Goal: Information Seeking & Learning: Learn about a topic

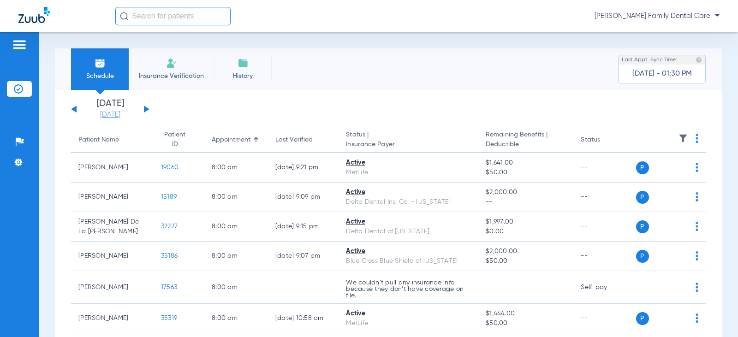
click at [106, 113] on link "[DATE]" at bounding box center [110, 114] width 55 height 9
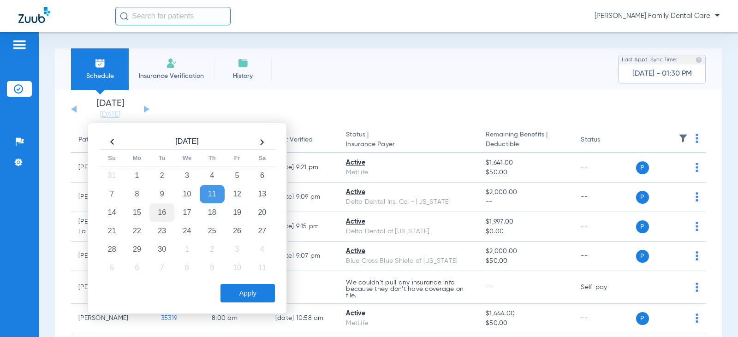
click at [166, 209] on td "16" at bounding box center [161, 212] width 25 height 18
click at [255, 296] on button "Apply" at bounding box center [248, 293] width 54 height 18
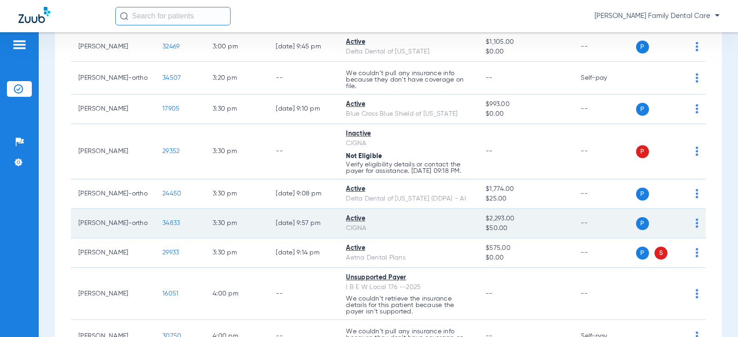
scroll to position [1292, 0]
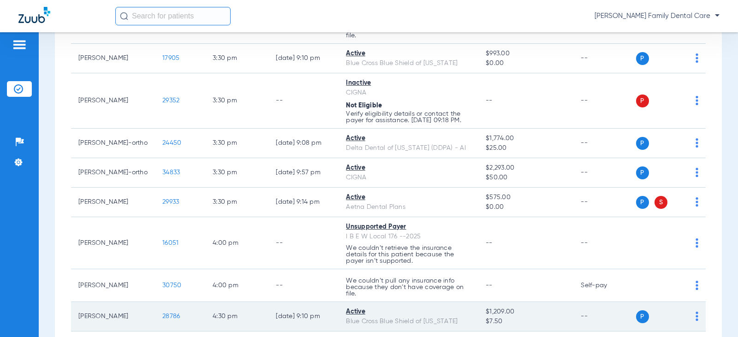
click at [162, 320] on span "28786" at bounding box center [171, 316] width 18 height 6
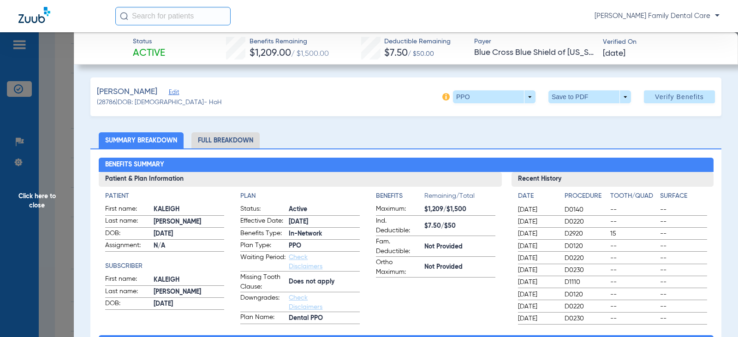
click at [229, 138] on li "Full Breakdown" at bounding box center [225, 140] width 68 height 16
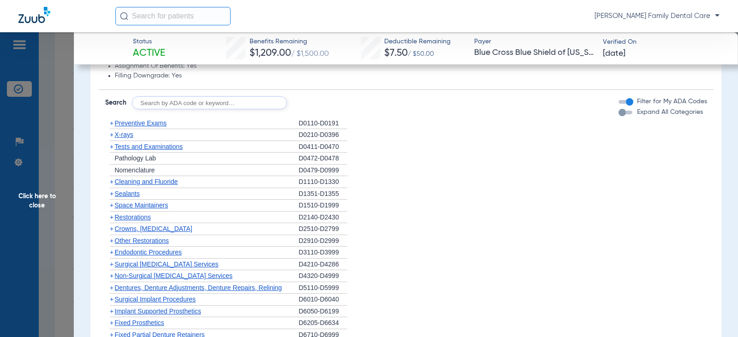
scroll to position [830, 0]
click at [112, 125] on span "+" at bounding box center [112, 122] width 4 height 7
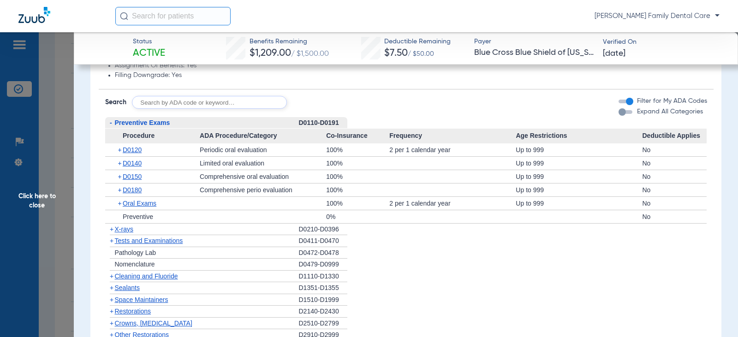
click at [112, 125] on span "-" at bounding box center [110, 123] width 10 height 12
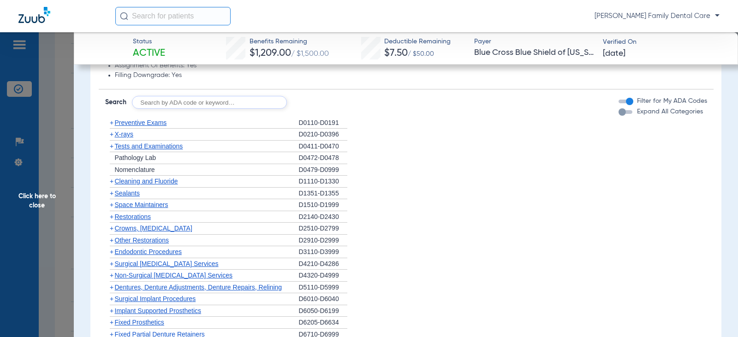
click at [114, 181] on span "+" at bounding box center [110, 182] width 10 height 12
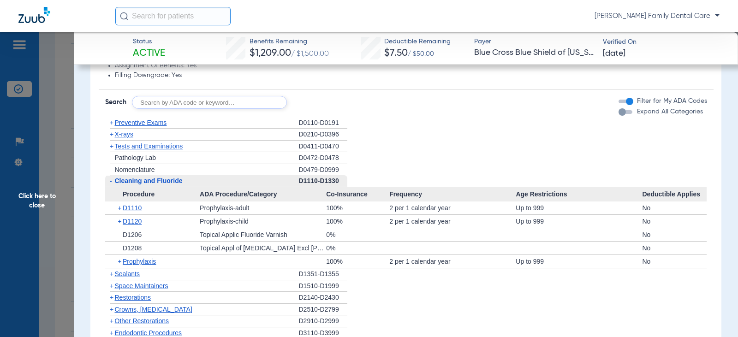
click at [114, 181] on span "-" at bounding box center [110, 181] width 10 height 12
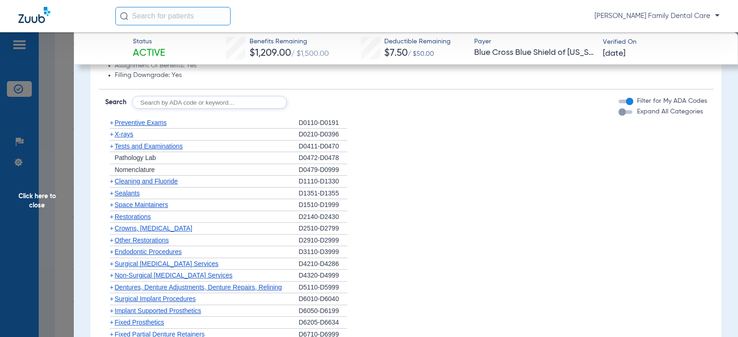
click at [112, 138] on span "+" at bounding box center [112, 134] width 4 height 7
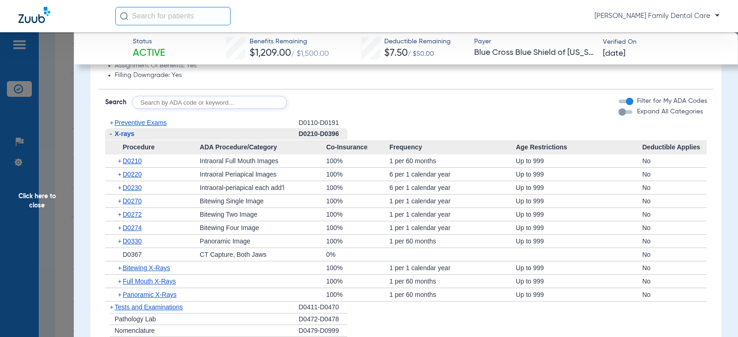
click at [112, 139] on span "-" at bounding box center [110, 134] width 10 height 12
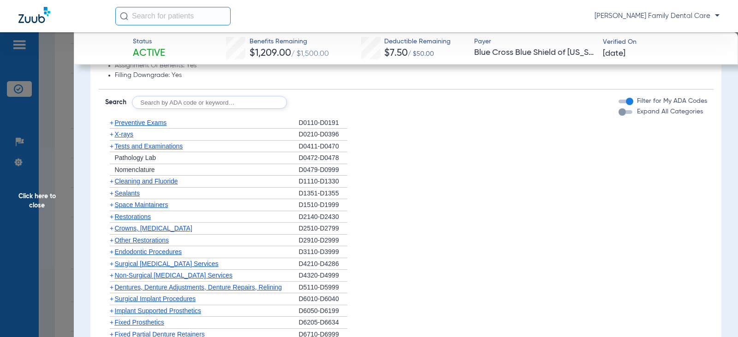
click at [113, 146] on span "+" at bounding box center [112, 146] width 4 height 7
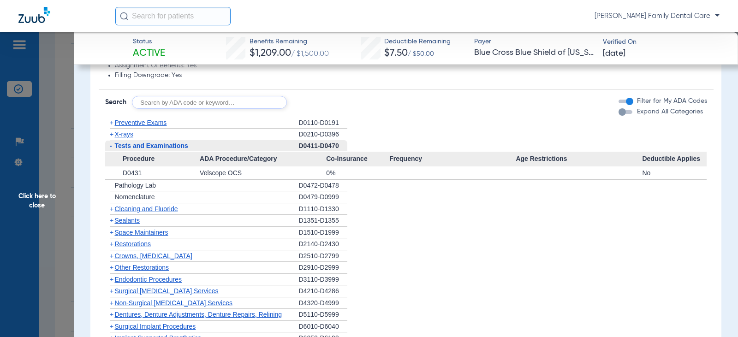
click at [113, 146] on span "-" at bounding box center [110, 146] width 10 height 12
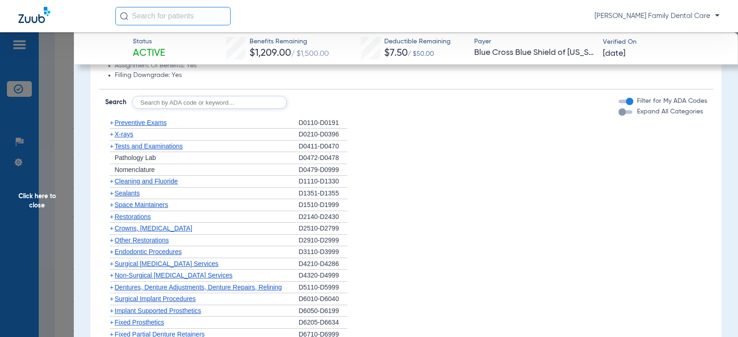
click at [113, 194] on span "+" at bounding box center [112, 193] width 4 height 7
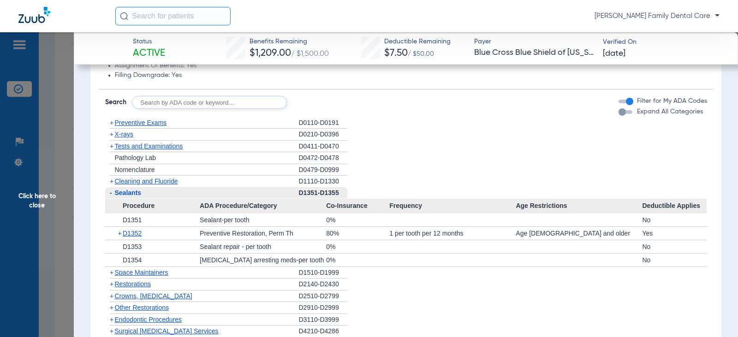
click at [113, 194] on span "-" at bounding box center [110, 193] width 10 height 12
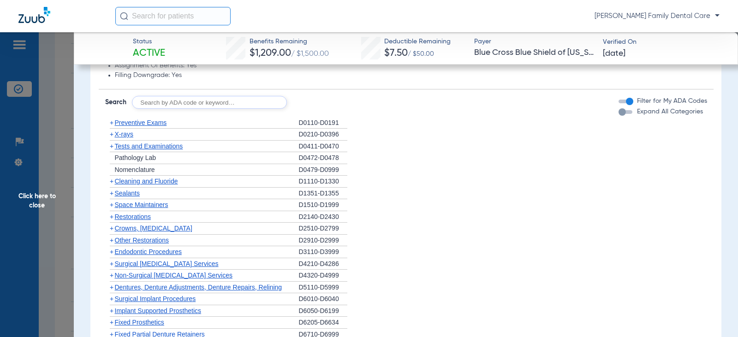
click at [112, 217] on span "+" at bounding box center [112, 216] width 4 height 7
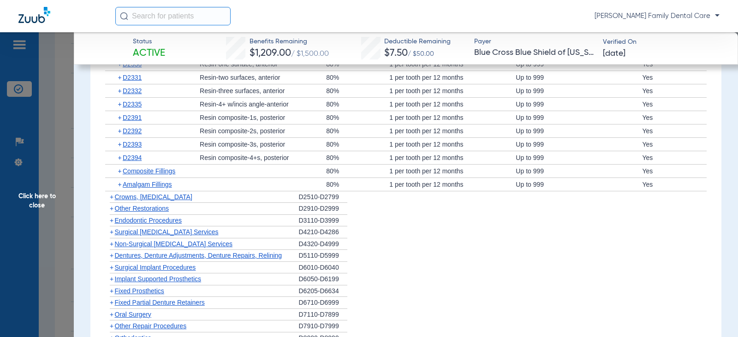
scroll to position [1015, 0]
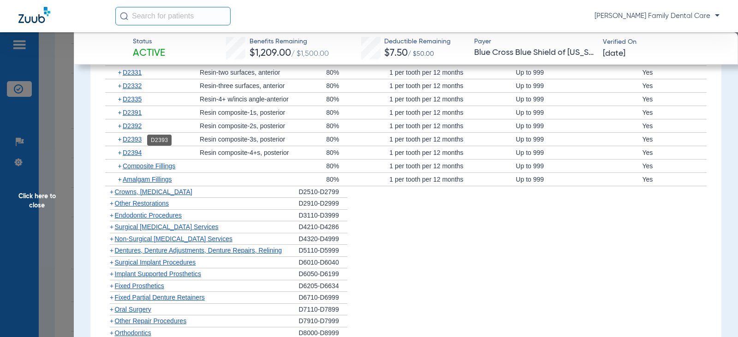
click at [130, 143] on span "D2393" at bounding box center [132, 139] width 19 height 7
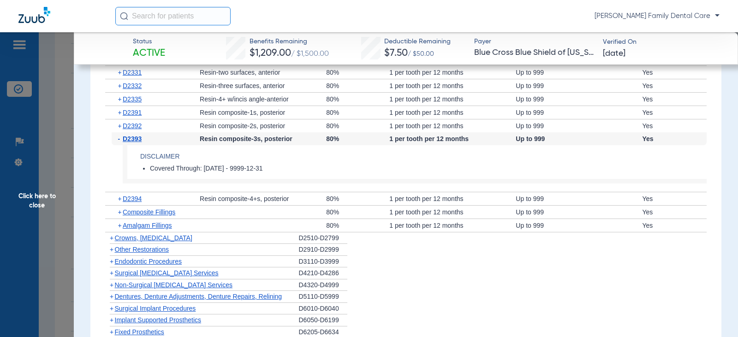
click at [119, 139] on span "-" at bounding box center [120, 138] width 5 height 13
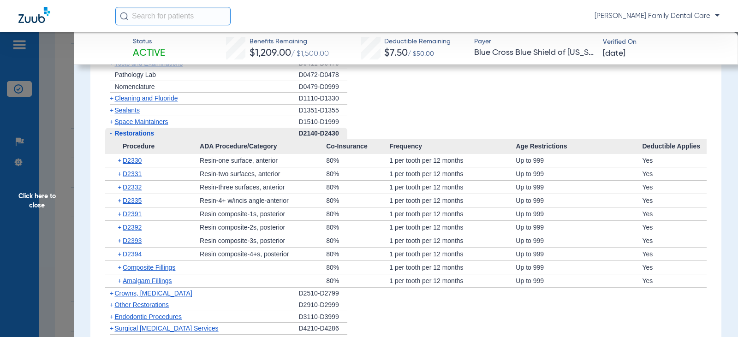
scroll to position [923, 0]
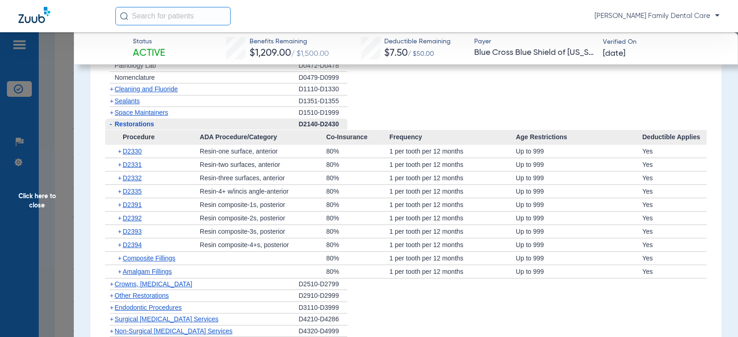
click at [111, 125] on span "-" at bounding box center [111, 123] width 2 height 7
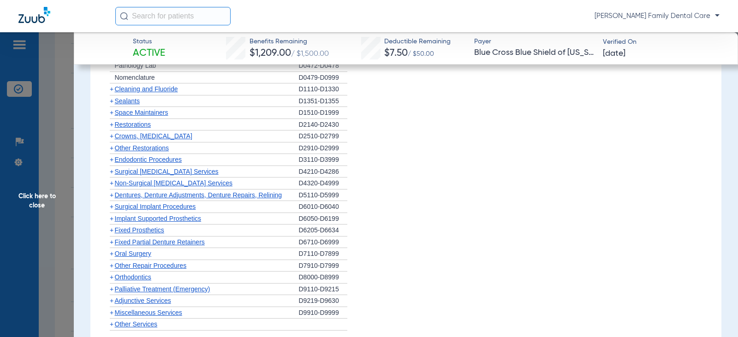
click at [135, 138] on span "Crowns, [MEDICAL_DATA]" at bounding box center [154, 135] width 78 height 7
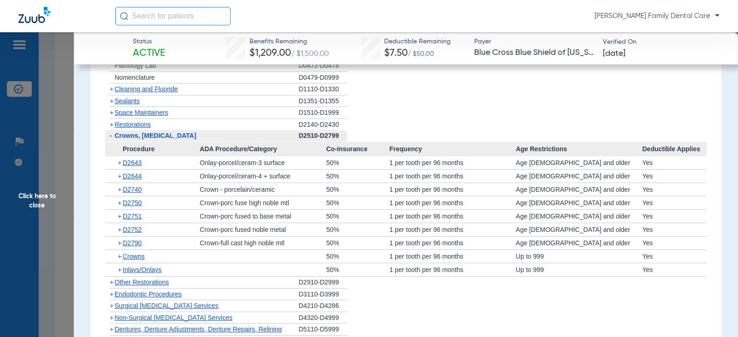
click at [135, 138] on span "Crowns, [MEDICAL_DATA]" at bounding box center [156, 135] width 82 height 7
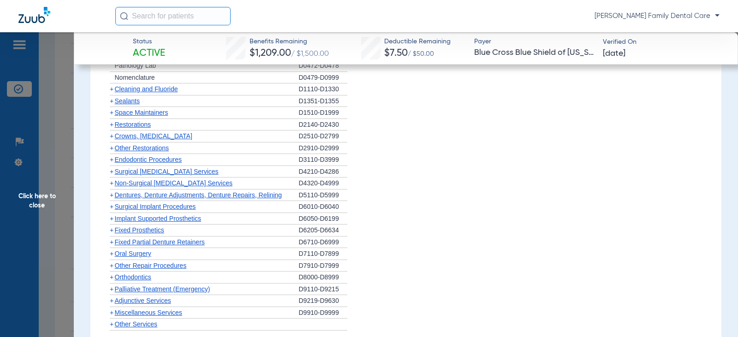
click at [135, 151] on span "Other Restorations" at bounding box center [142, 147] width 54 height 7
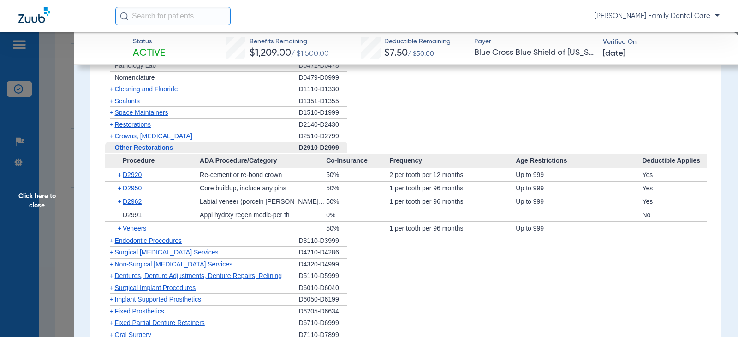
click at [127, 147] on span "Other Restorations" at bounding box center [144, 147] width 59 height 7
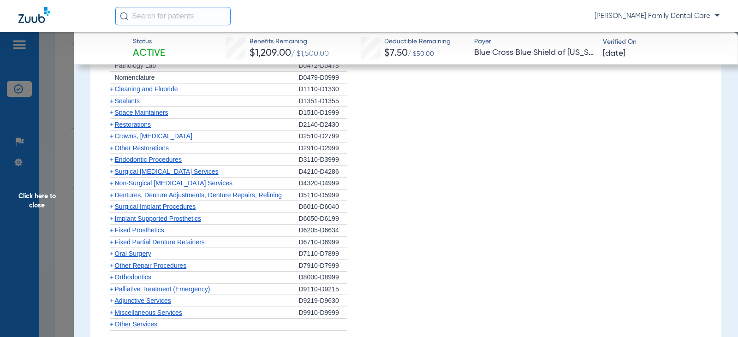
click at [124, 163] on span "Endodontic Procedures" at bounding box center [148, 159] width 67 height 7
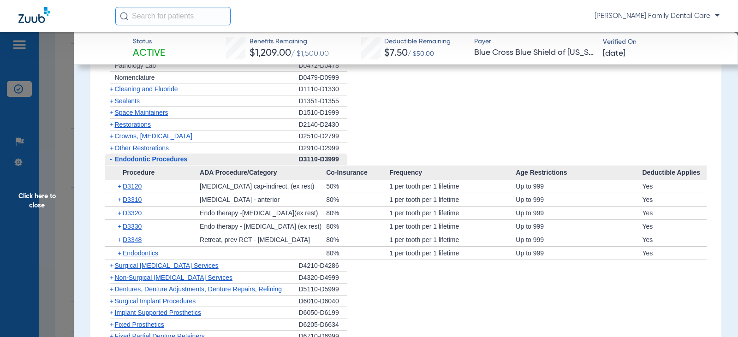
click at [124, 164] on div "- Endodontic Procedures" at bounding box center [202, 160] width 194 height 12
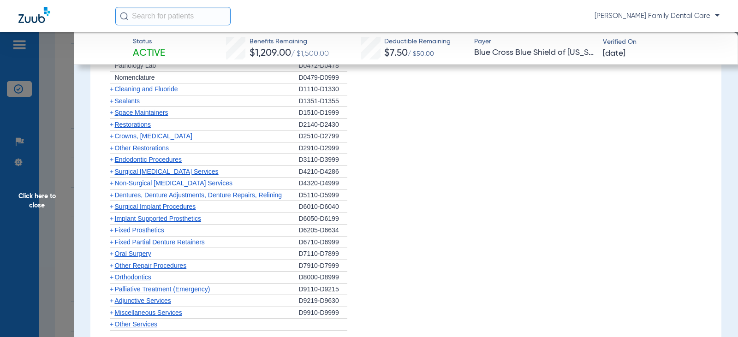
click at [125, 185] on span "Non-Surgical [MEDICAL_DATA] Services" at bounding box center [174, 182] width 118 height 7
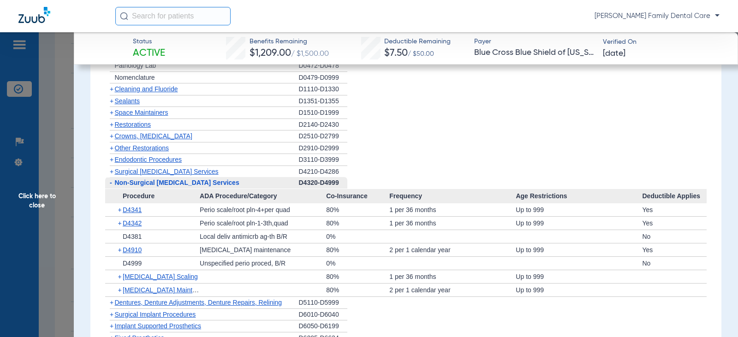
click at [111, 184] on span "-" at bounding box center [111, 182] width 2 height 7
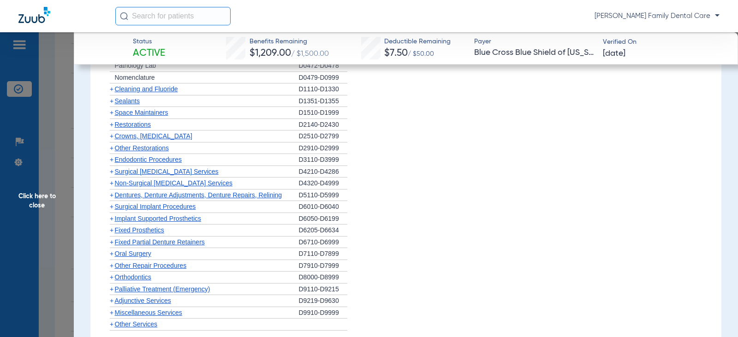
click at [114, 197] on span "+" at bounding box center [110, 196] width 10 height 12
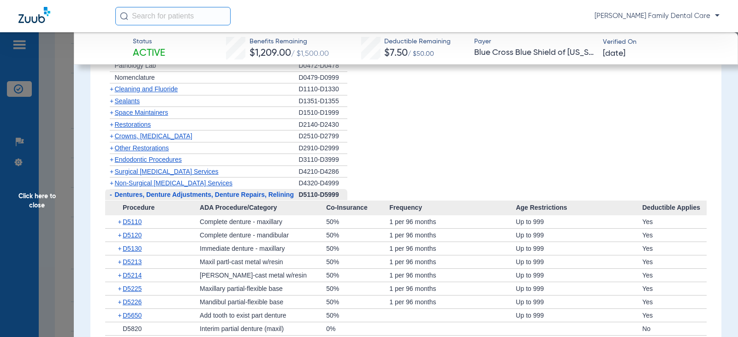
click at [114, 197] on span "-" at bounding box center [110, 195] width 10 height 12
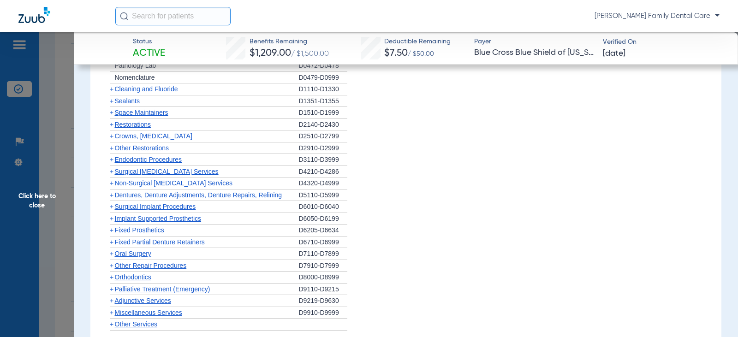
click at [110, 206] on span "+" at bounding box center [112, 206] width 4 height 7
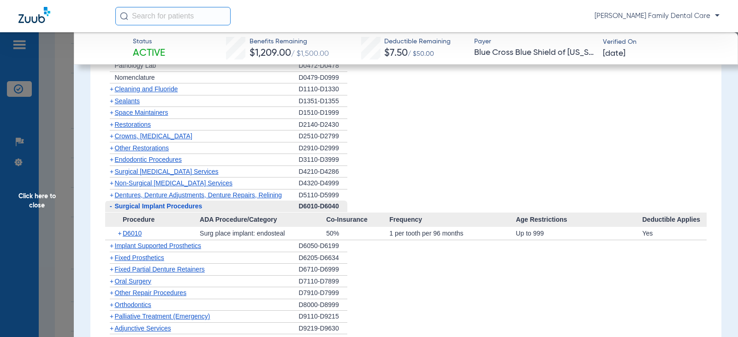
click at [110, 206] on span "-" at bounding box center [111, 206] width 2 height 7
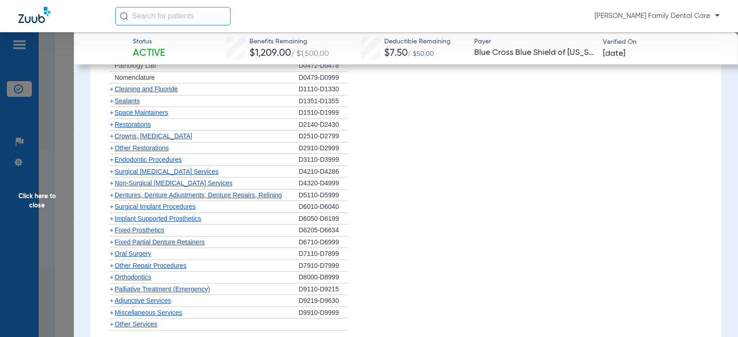
click at [111, 221] on span "+" at bounding box center [112, 218] width 4 height 7
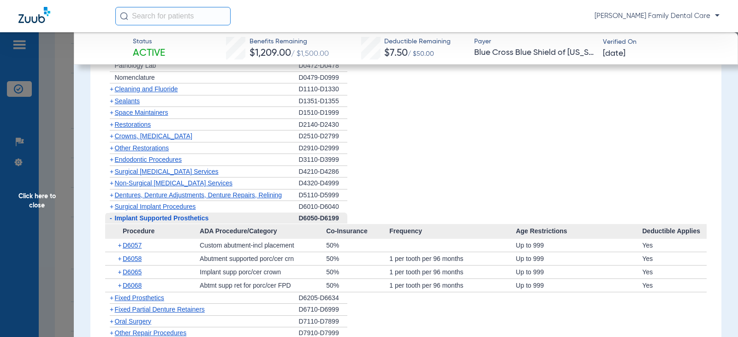
click at [111, 221] on span "-" at bounding box center [111, 218] width 2 height 7
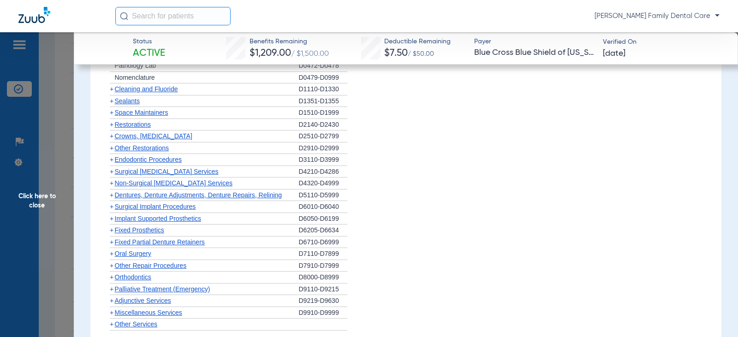
click at [110, 231] on span "+" at bounding box center [112, 230] width 4 height 7
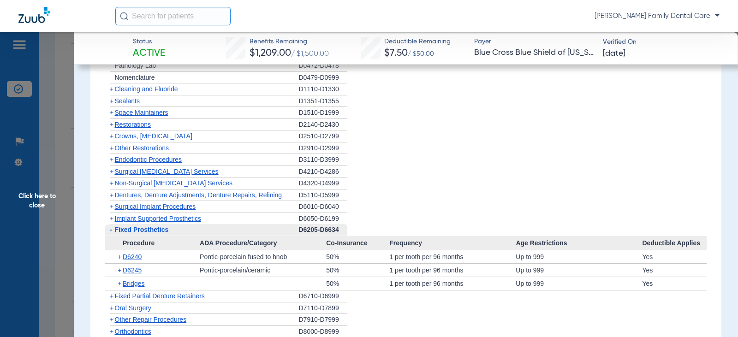
click at [110, 231] on span "-" at bounding box center [111, 229] width 2 height 7
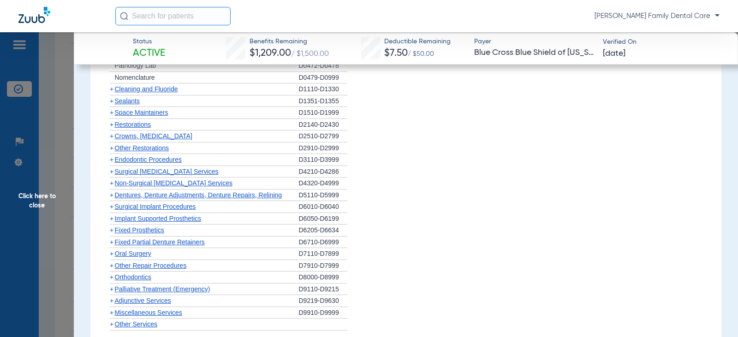
click at [111, 241] on span "+" at bounding box center [112, 242] width 4 height 7
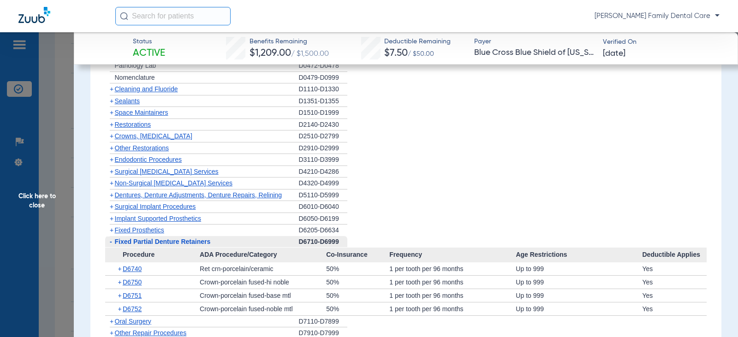
click at [111, 241] on span "-" at bounding box center [111, 241] width 2 height 7
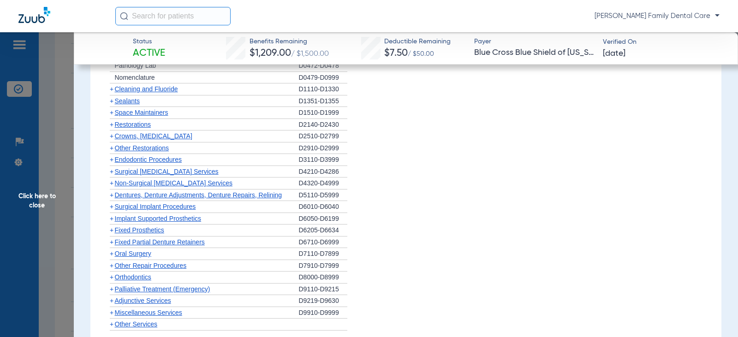
click at [110, 253] on span "+" at bounding box center [112, 253] width 4 height 7
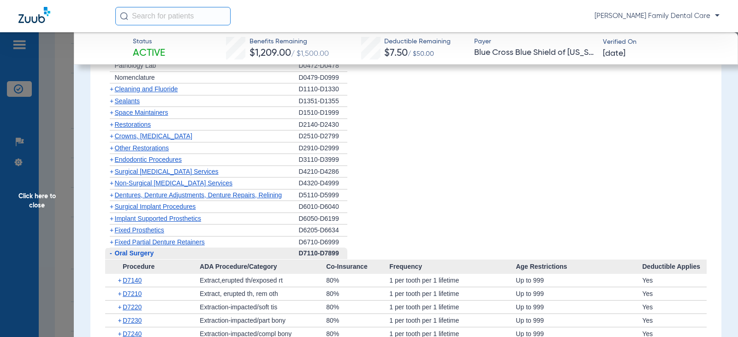
click at [110, 253] on span "-" at bounding box center [111, 253] width 2 height 7
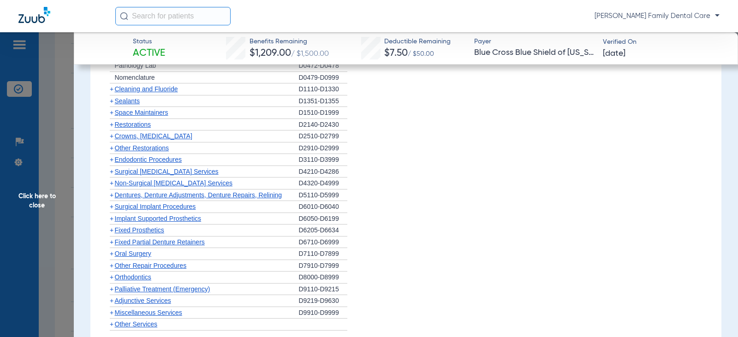
click at [115, 280] on span "Orthodontics" at bounding box center [133, 277] width 36 height 7
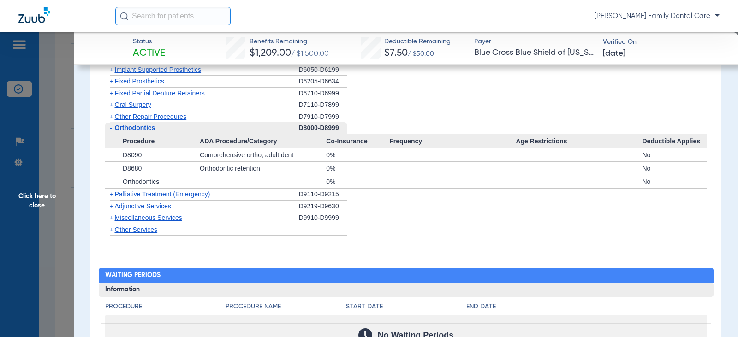
scroll to position [1107, 0]
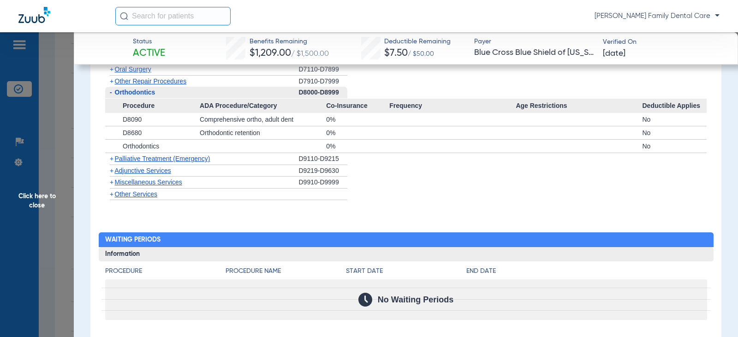
click at [112, 95] on span "-" at bounding box center [111, 92] width 2 height 7
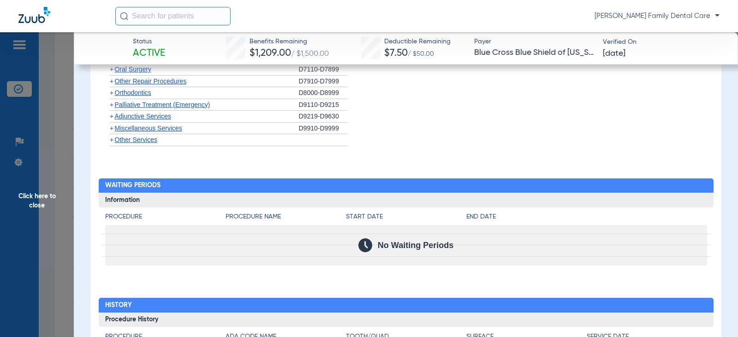
click at [112, 117] on span "+" at bounding box center [112, 116] width 4 height 7
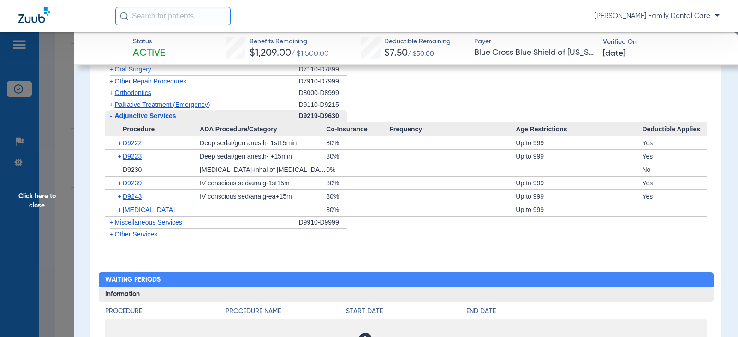
click at [112, 119] on span "-" at bounding box center [111, 115] width 2 height 7
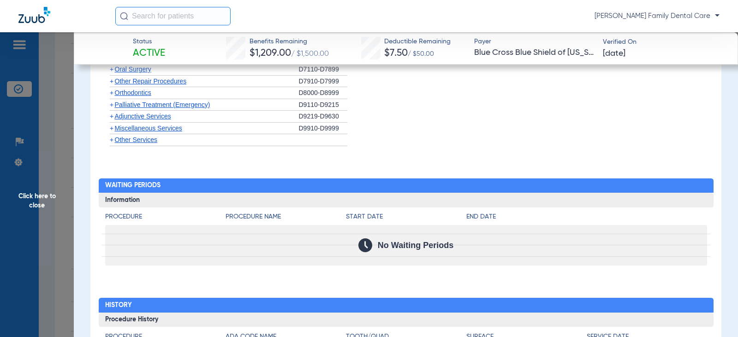
click at [112, 130] on span "+" at bounding box center [112, 128] width 4 height 7
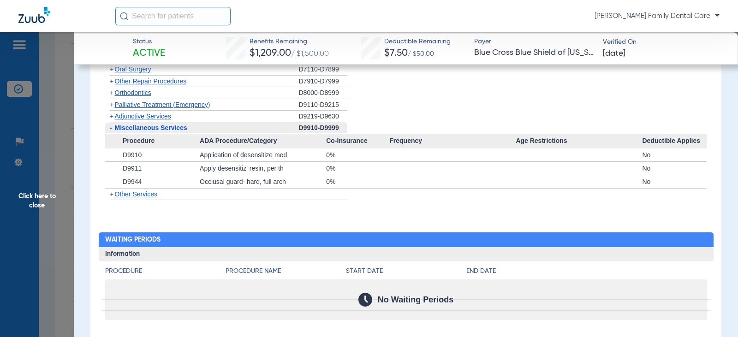
click at [112, 130] on span "-" at bounding box center [110, 128] width 10 height 12
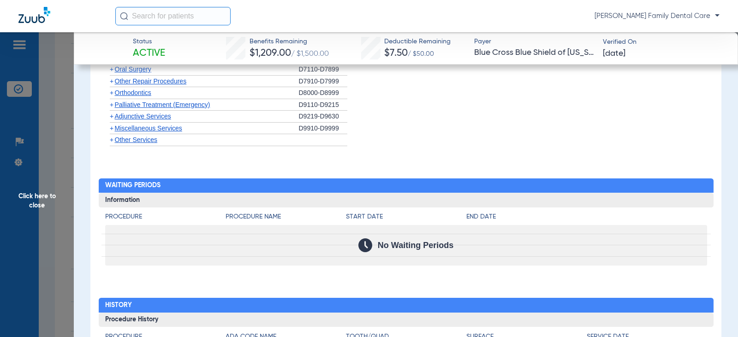
click at [36, 201] on span "Click here to close" at bounding box center [37, 200] width 74 height 337
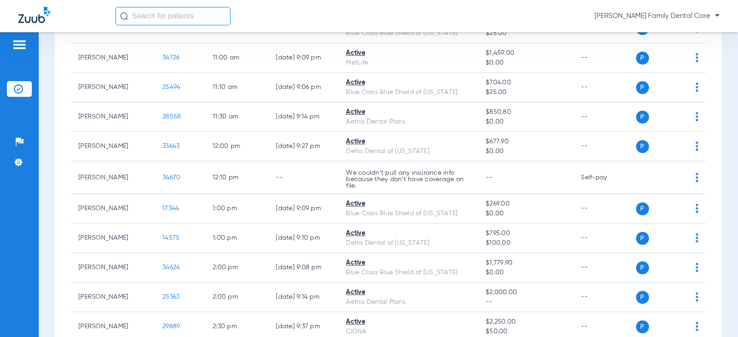
scroll to position [830, 0]
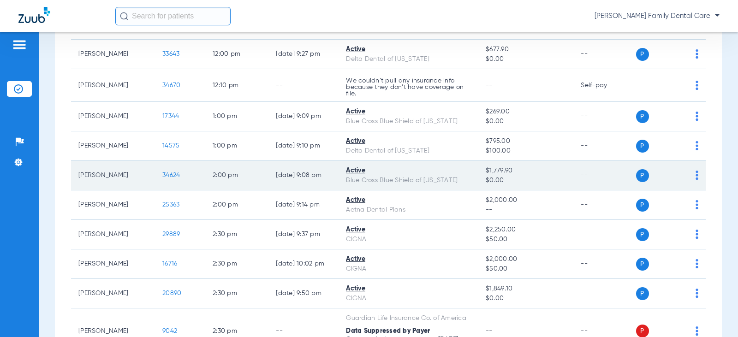
click at [162, 175] on span "34624" at bounding box center [171, 175] width 18 height 6
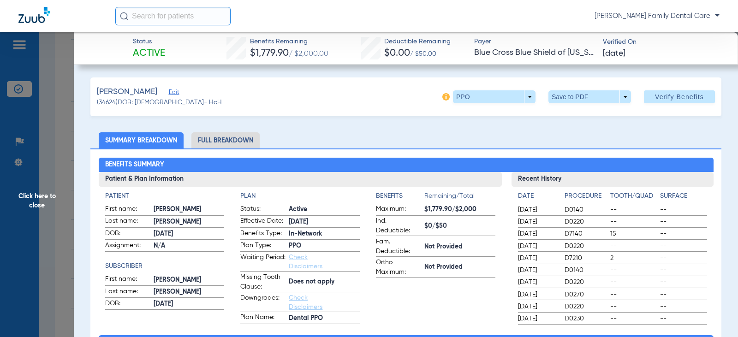
drag, startPoint x: 220, startPoint y: 137, endPoint x: 226, endPoint y: 139, distance: 5.8
click at [221, 137] on li "Full Breakdown" at bounding box center [225, 140] width 68 height 16
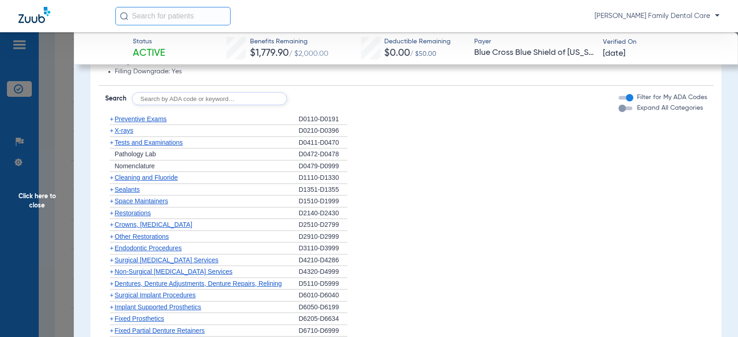
click at [110, 120] on span "+" at bounding box center [112, 118] width 4 height 7
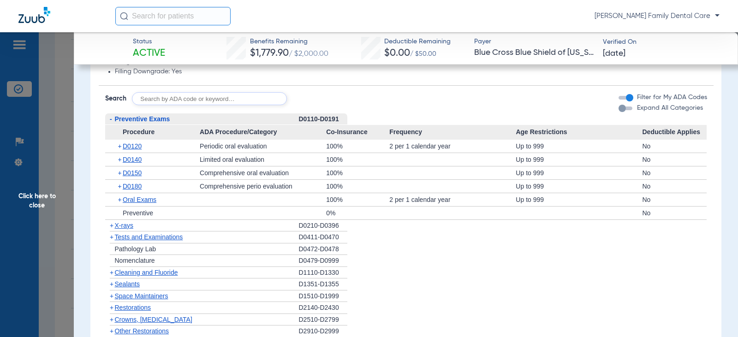
click at [111, 120] on span "-" at bounding box center [111, 118] width 2 height 7
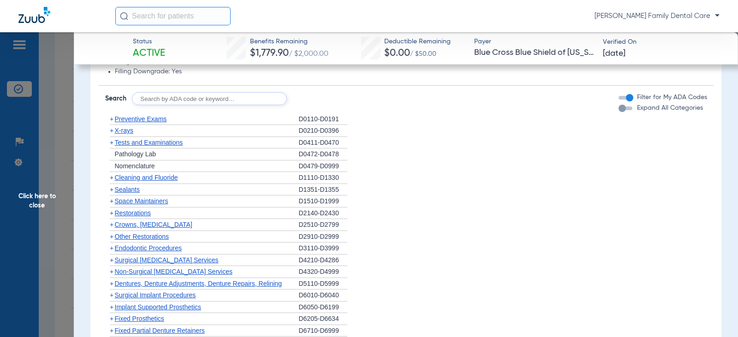
click at [113, 180] on span "+" at bounding box center [112, 177] width 4 height 7
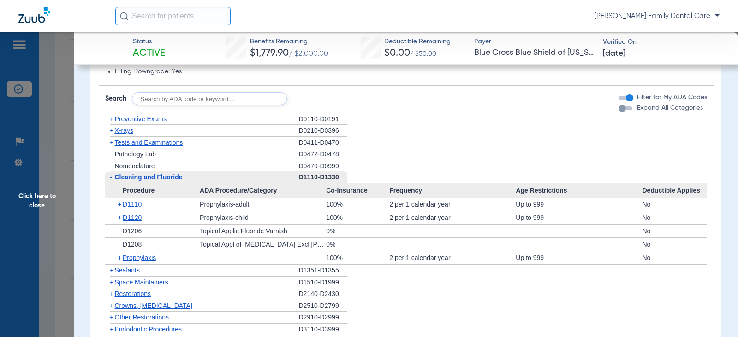
click at [113, 180] on span "-" at bounding box center [110, 178] width 10 height 12
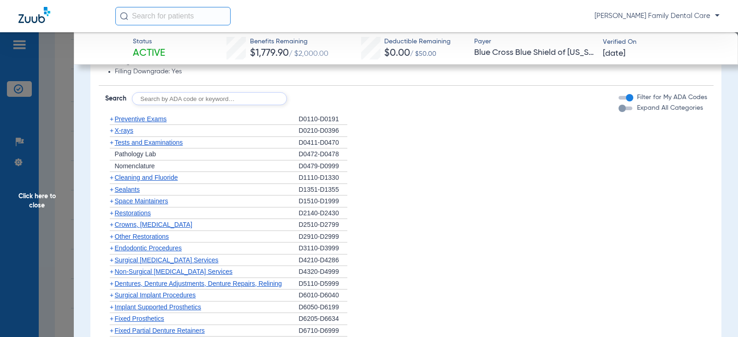
click at [110, 133] on span "+" at bounding box center [112, 130] width 4 height 7
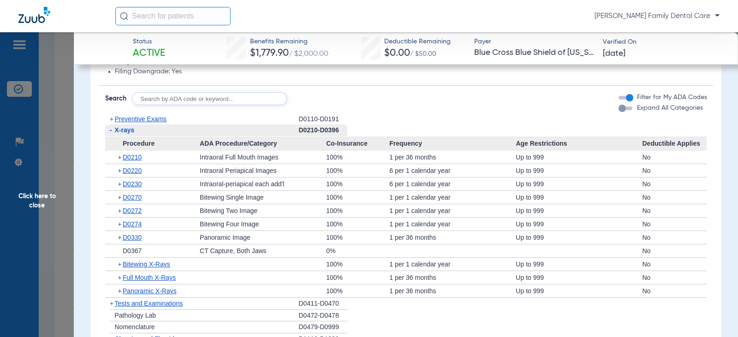
click at [110, 133] on span "-" at bounding box center [111, 129] width 2 height 7
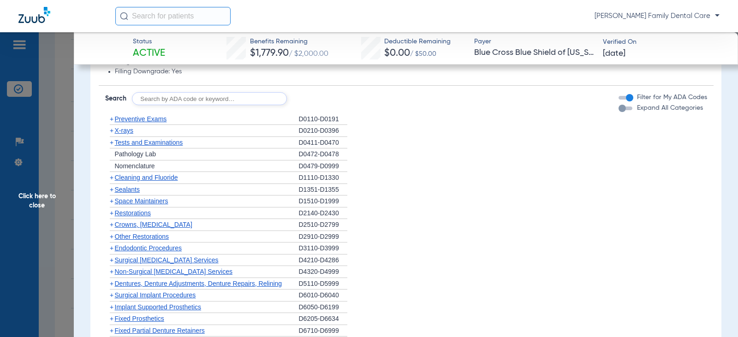
click at [111, 192] on span "+" at bounding box center [112, 189] width 4 height 7
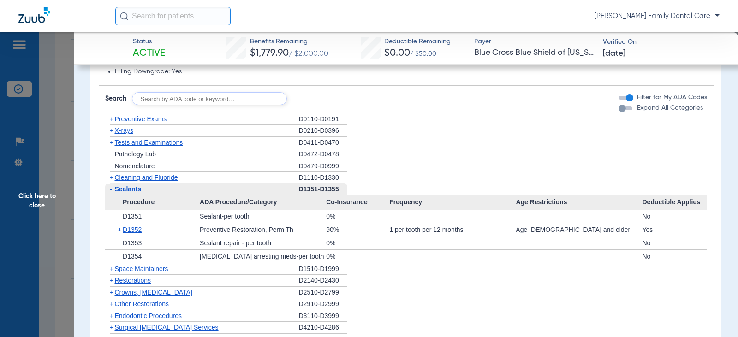
click at [111, 192] on span "-" at bounding box center [111, 188] width 2 height 7
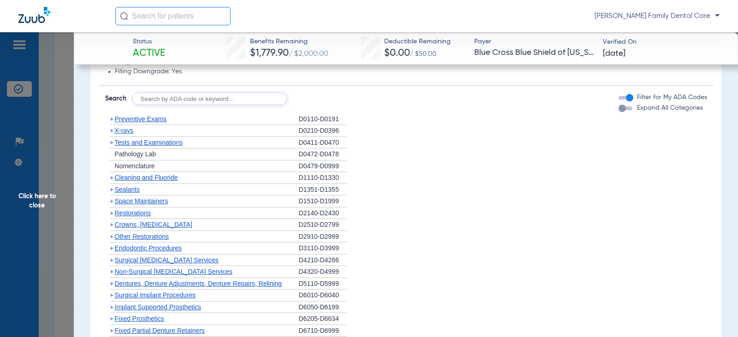
click at [112, 225] on span "+" at bounding box center [112, 224] width 4 height 7
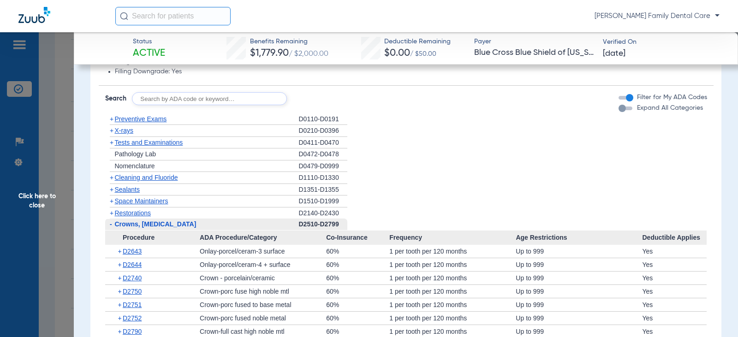
click at [112, 225] on span "-" at bounding box center [110, 225] width 10 height 12
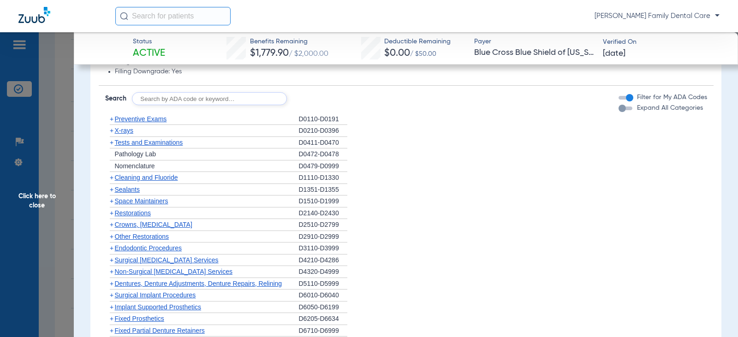
click at [111, 235] on span "+" at bounding box center [112, 236] width 4 height 7
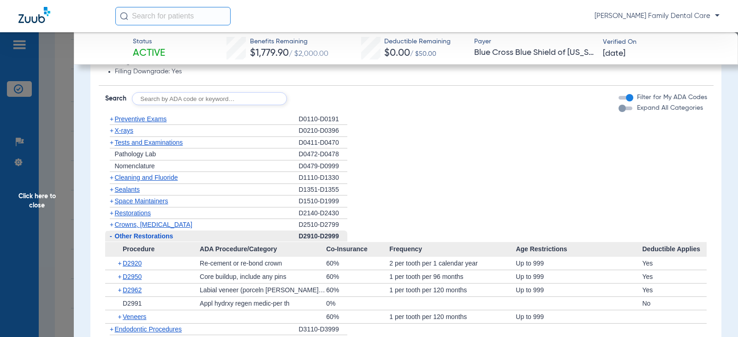
click at [112, 237] on span "-" at bounding box center [111, 236] width 2 height 7
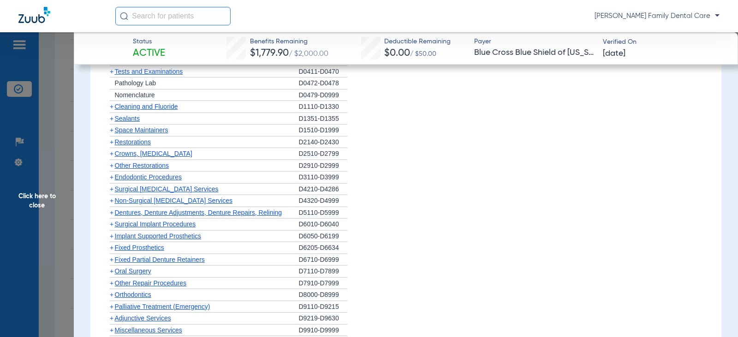
scroll to position [923, 0]
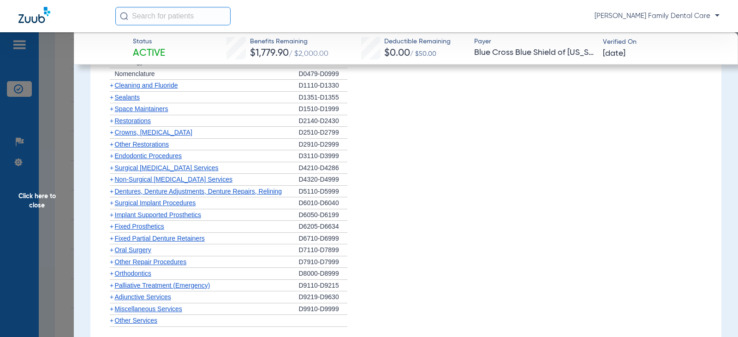
click at [112, 154] on span "+" at bounding box center [112, 155] width 4 height 7
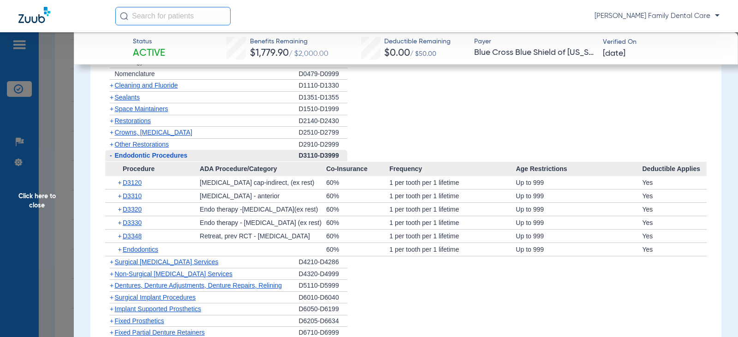
click at [112, 154] on span "-" at bounding box center [111, 155] width 2 height 7
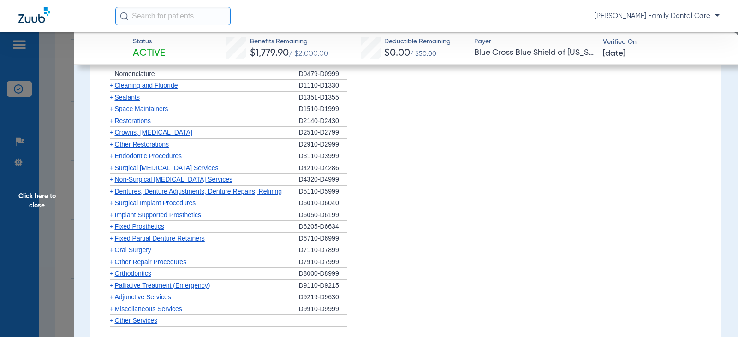
click at [112, 180] on span "+" at bounding box center [112, 179] width 4 height 7
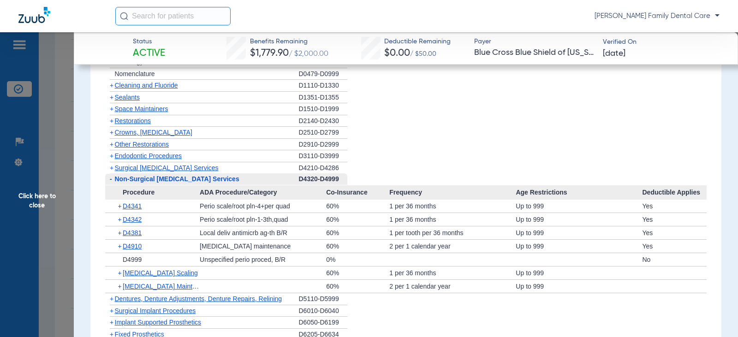
click at [109, 180] on span "-" at bounding box center [110, 179] width 10 height 12
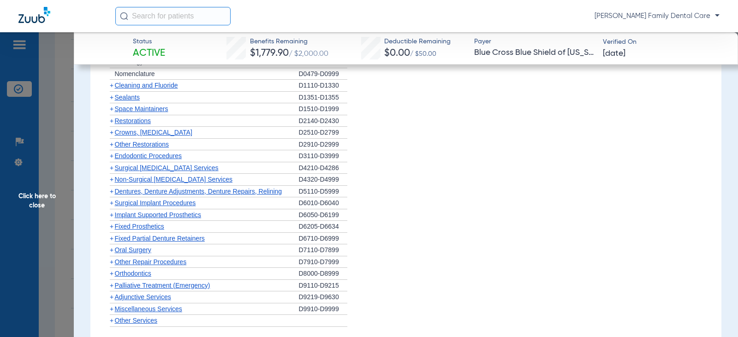
click at [111, 193] on span "+" at bounding box center [112, 191] width 4 height 7
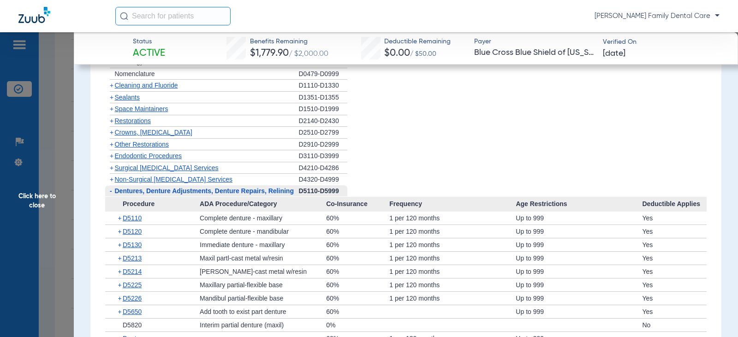
click at [111, 193] on span "-" at bounding box center [111, 190] width 2 height 7
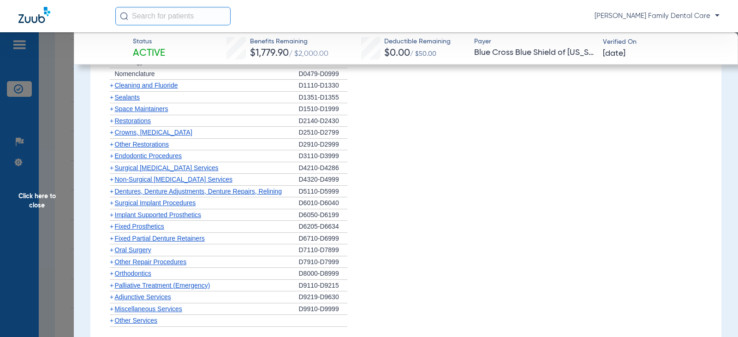
click at [110, 202] on span "+" at bounding box center [112, 202] width 4 height 7
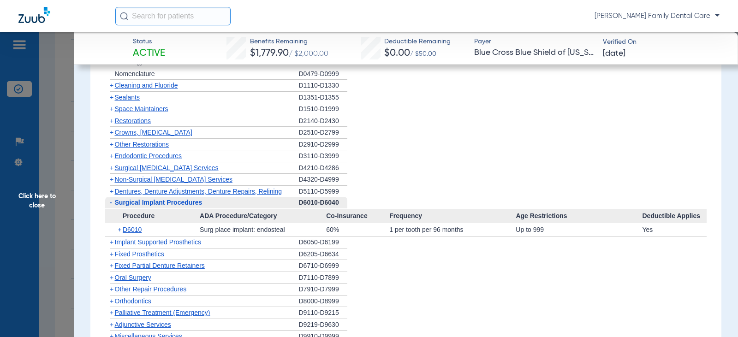
click at [110, 202] on span "-" at bounding box center [111, 202] width 2 height 7
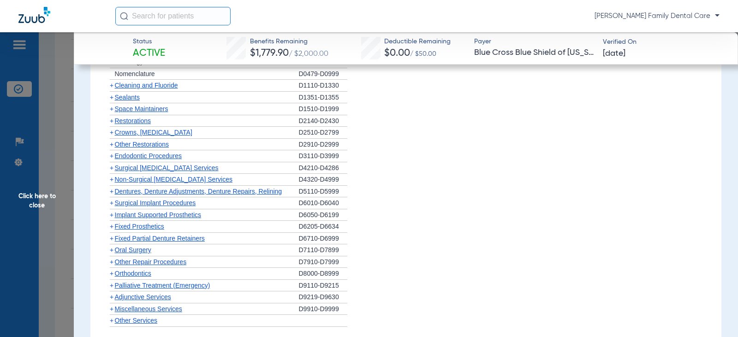
click at [110, 215] on span "+" at bounding box center [112, 214] width 4 height 7
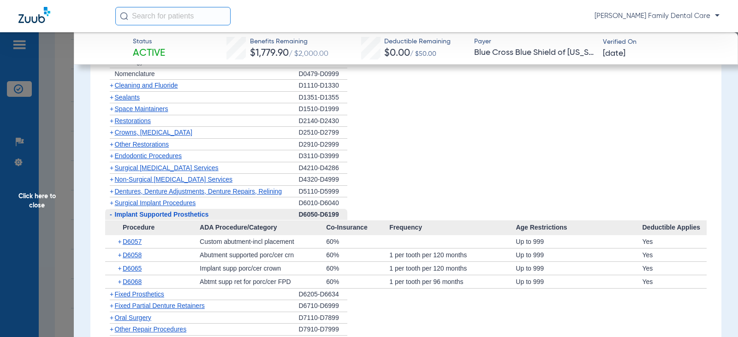
click at [112, 215] on span "-" at bounding box center [111, 214] width 2 height 7
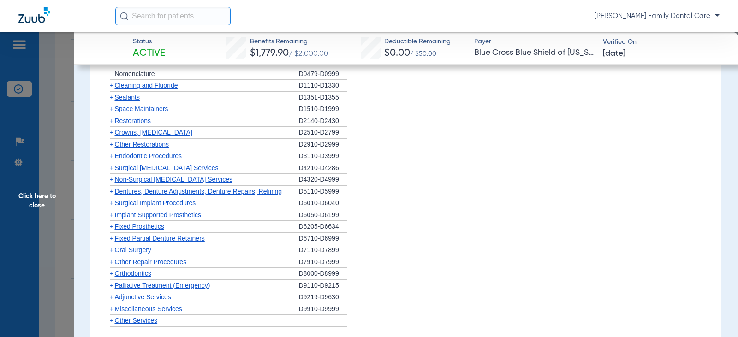
click at [112, 225] on span "+" at bounding box center [112, 226] width 4 height 7
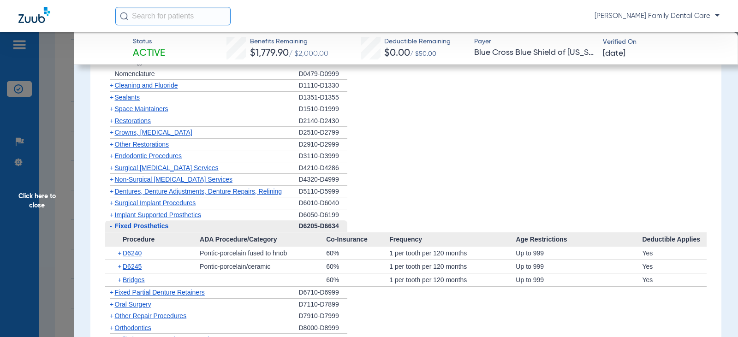
click at [112, 225] on span "-" at bounding box center [111, 225] width 2 height 7
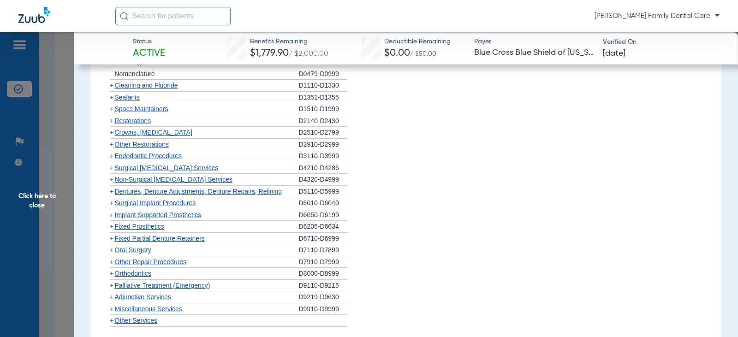
click at [113, 236] on span "+" at bounding box center [112, 238] width 4 height 7
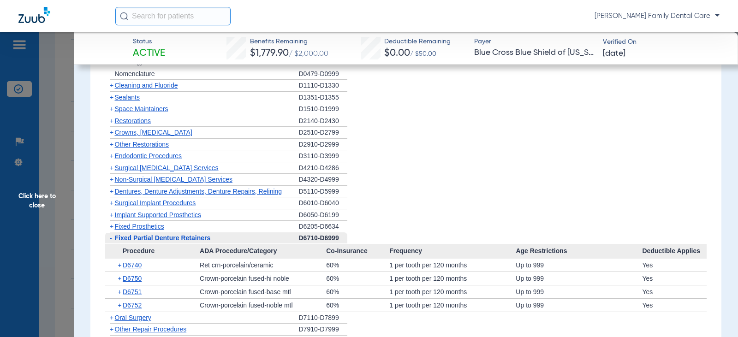
click at [113, 236] on span "-" at bounding box center [110, 239] width 10 height 12
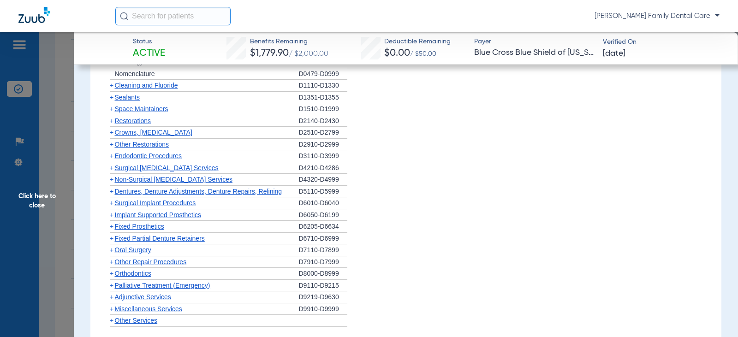
click at [113, 251] on span "+" at bounding box center [112, 249] width 4 height 7
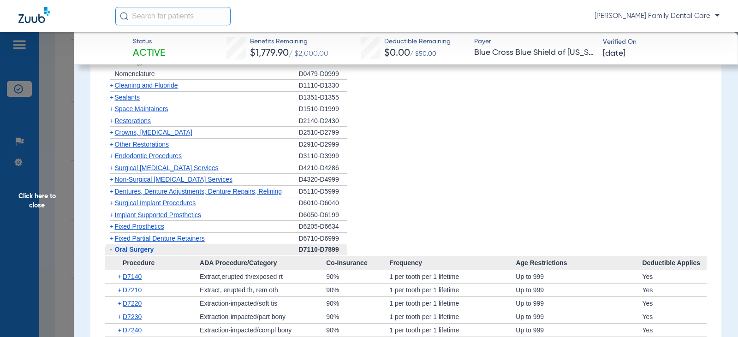
click at [113, 251] on span "-" at bounding box center [110, 250] width 10 height 12
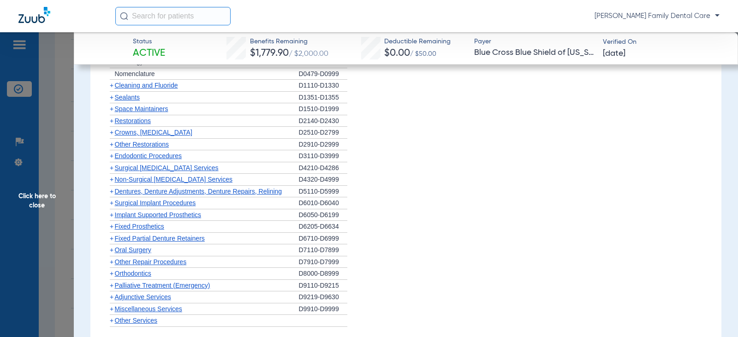
click at [115, 274] on span "Orthodontics" at bounding box center [133, 273] width 36 height 7
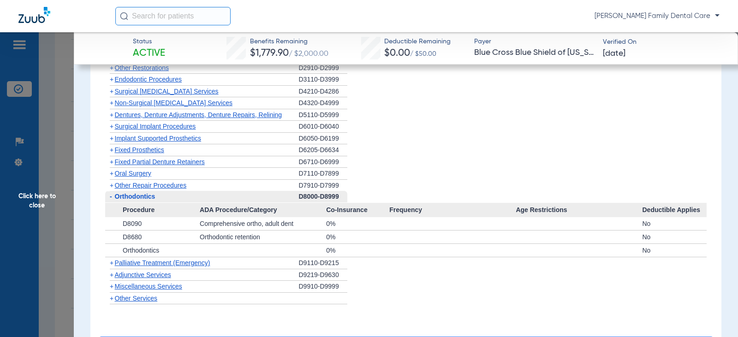
scroll to position [1015, 0]
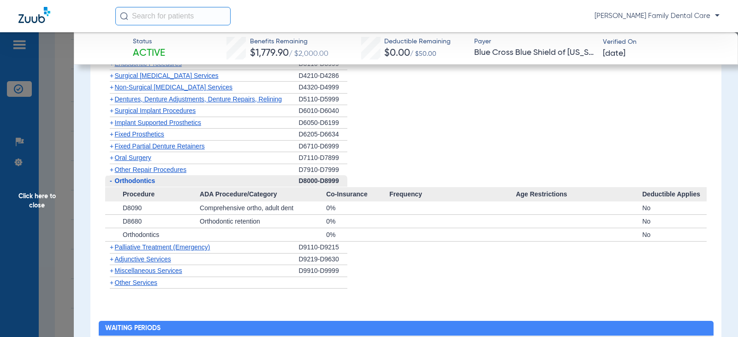
click at [110, 182] on span "-" at bounding box center [111, 180] width 2 height 7
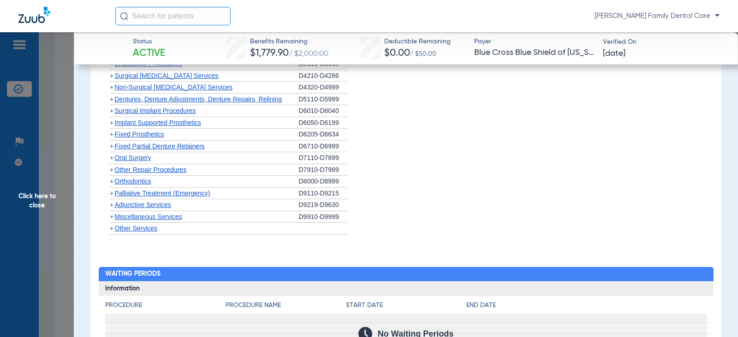
click at [112, 205] on span "+" at bounding box center [112, 204] width 4 height 7
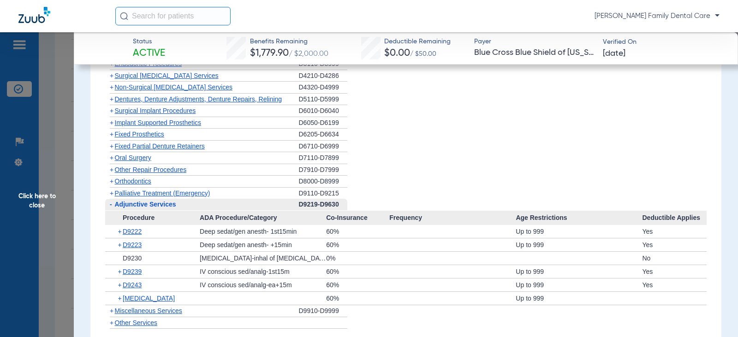
click at [113, 205] on span "-" at bounding box center [110, 205] width 10 height 12
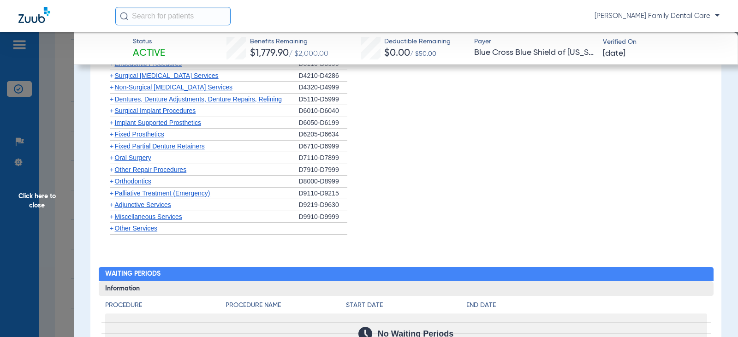
click at [113, 219] on span "+" at bounding box center [112, 216] width 4 height 7
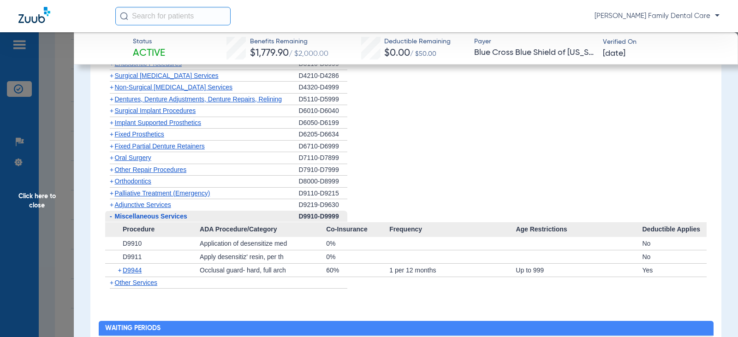
click at [42, 199] on span "Click here to close" at bounding box center [37, 200] width 74 height 337
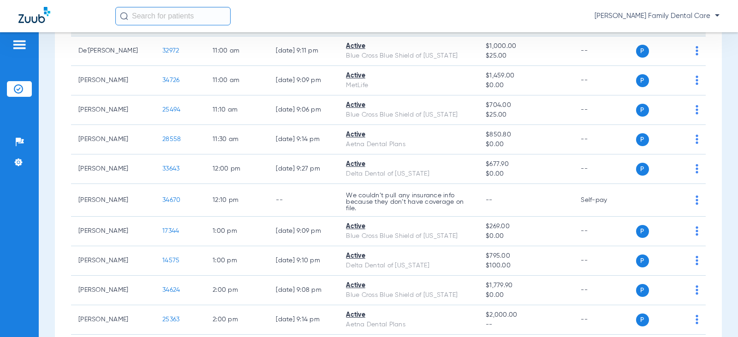
scroll to position [738, 0]
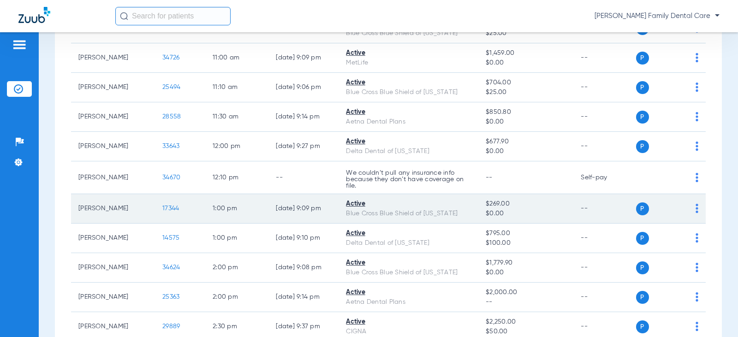
click at [167, 209] on span "17344" at bounding box center [170, 208] width 17 height 6
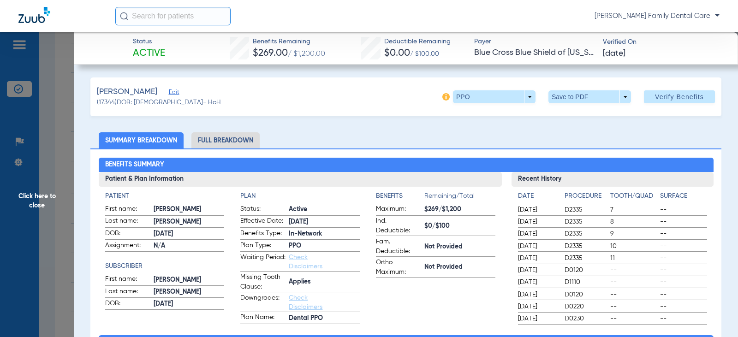
click at [215, 141] on li "Full Breakdown" at bounding box center [225, 140] width 68 height 16
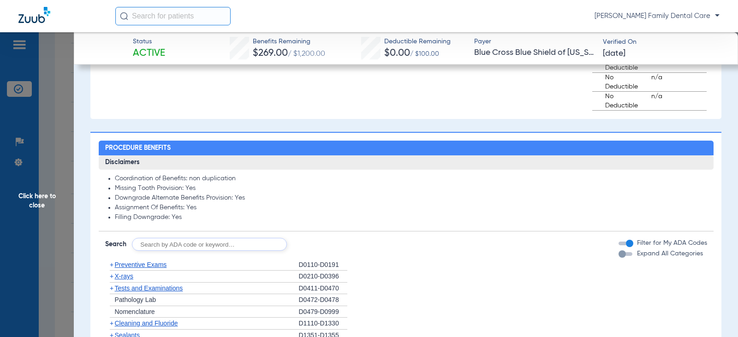
scroll to position [830, 0]
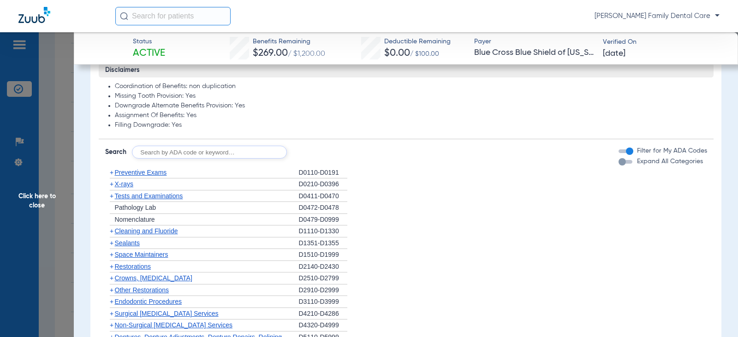
click at [111, 172] on span "+" at bounding box center [112, 172] width 4 height 7
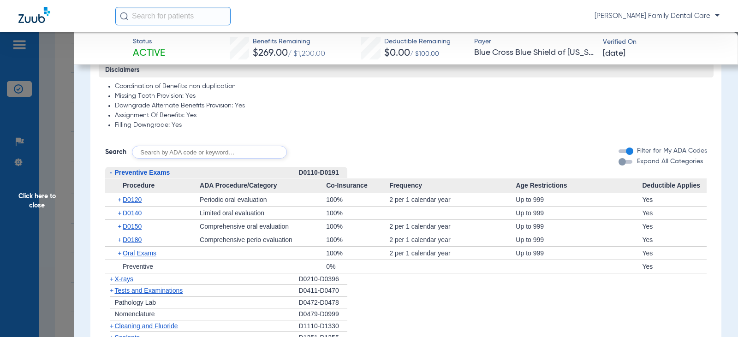
click at [111, 172] on span "-" at bounding box center [111, 172] width 2 height 7
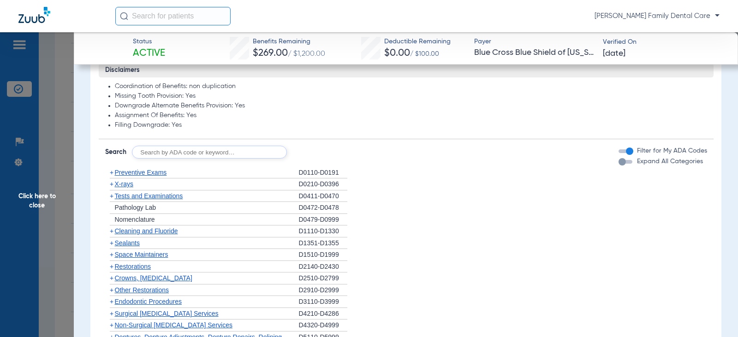
click at [114, 231] on span "+" at bounding box center [110, 232] width 10 height 12
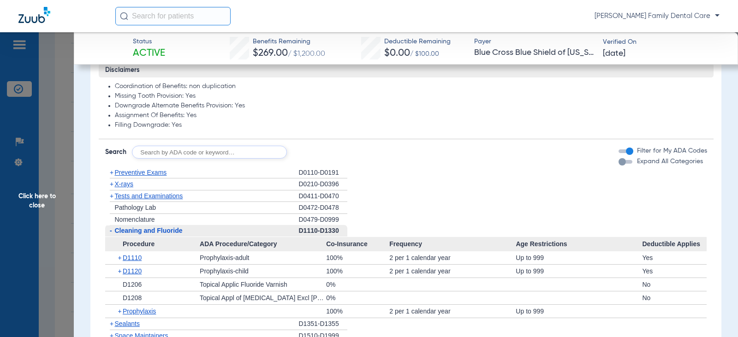
click at [114, 231] on span "-" at bounding box center [110, 231] width 10 height 12
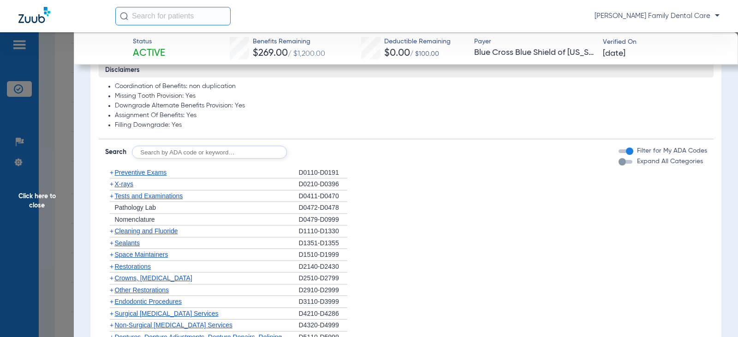
click at [111, 234] on span "+" at bounding box center [112, 230] width 4 height 7
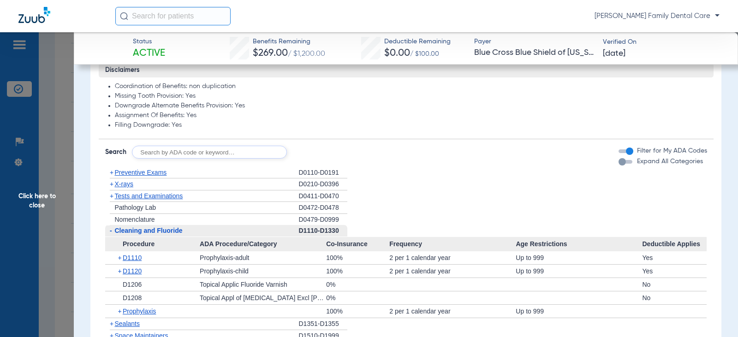
click at [111, 234] on span "-" at bounding box center [111, 230] width 2 height 7
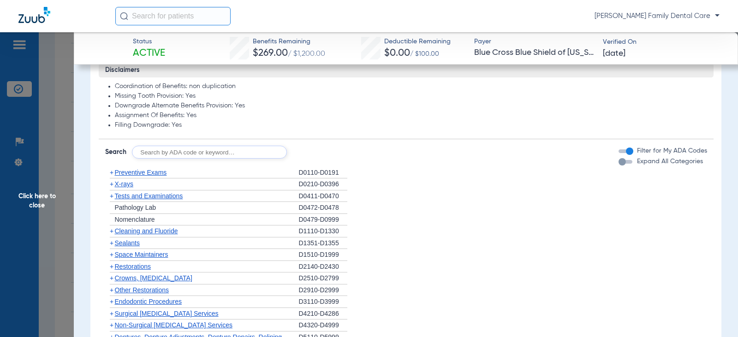
click at [110, 245] on span "+" at bounding box center [112, 242] width 4 height 7
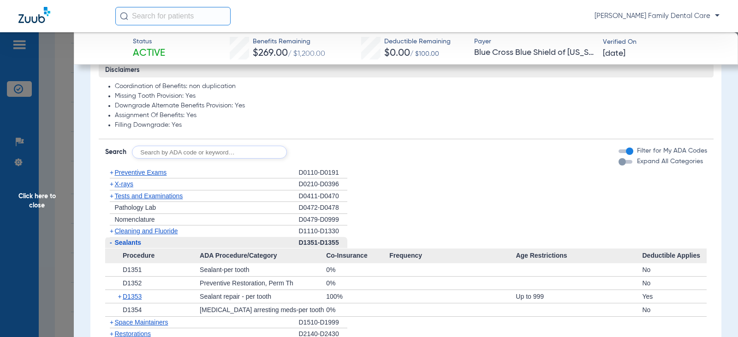
click at [110, 245] on span "-" at bounding box center [111, 242] width 2 height 7
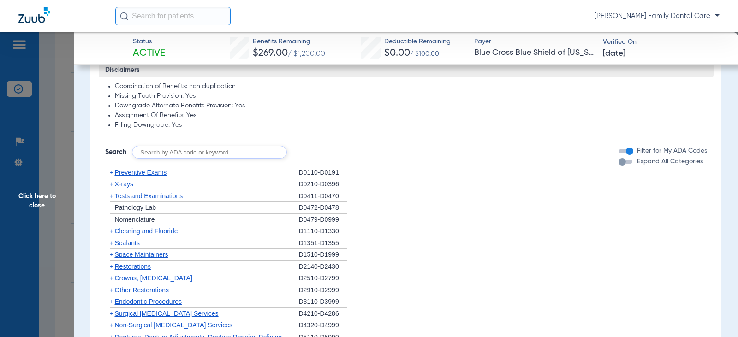
click at [111, 196] on span "+" at bounding box center [112, 195] width 4 height 7
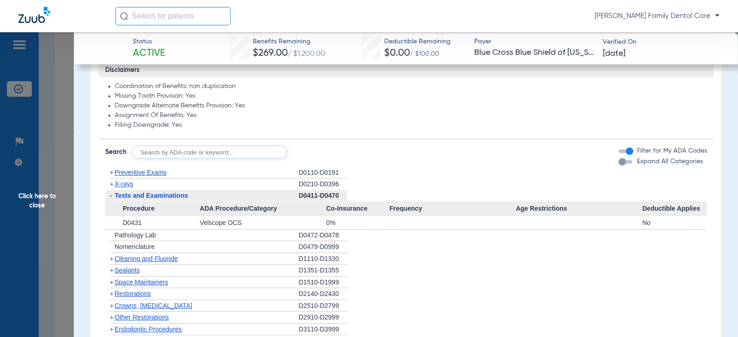
click at [111, 196] on span "-" at bounding box center [111, 195] width 2 height 7
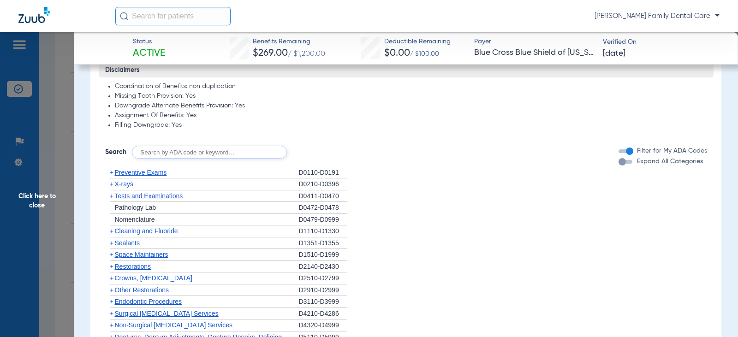
click at [112, 185] on span "+" at bounding box center [112, 183] width 4 height 7
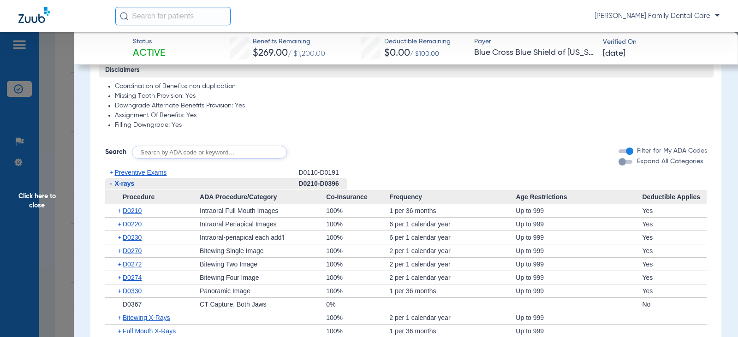
click at [111, 185] on span "-" at bounding box center [111, 183] width 2 height 7
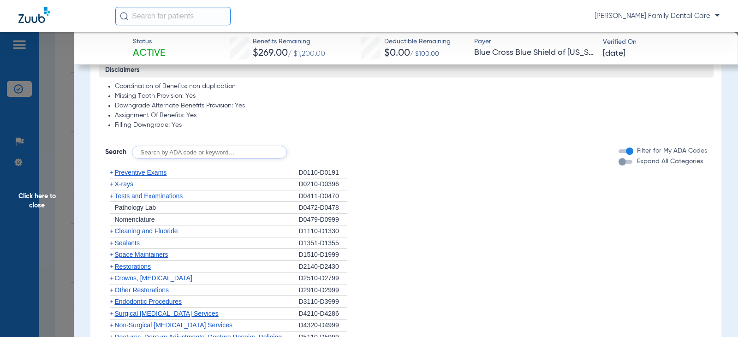
scroll to position [923, 0]
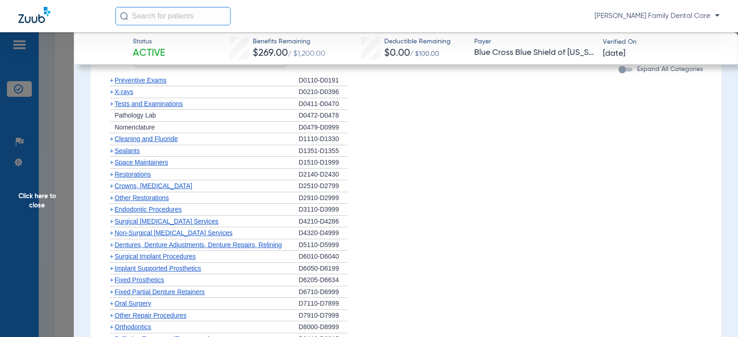
click at [113, 186] on span "+" at bounding box center [112, 185] width 4 height 7
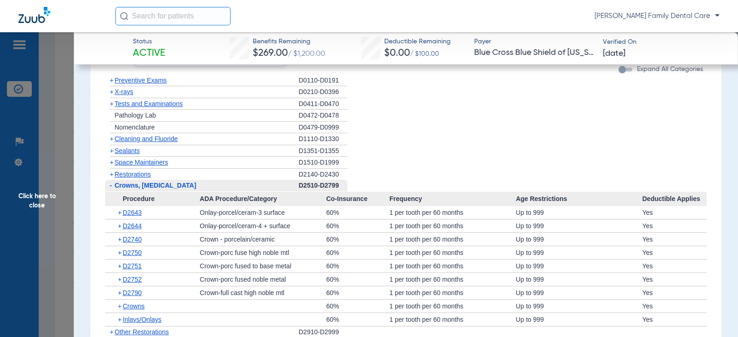
click at [113, 186] on span "-" at bounding box center [110, 186] width 10 height 12
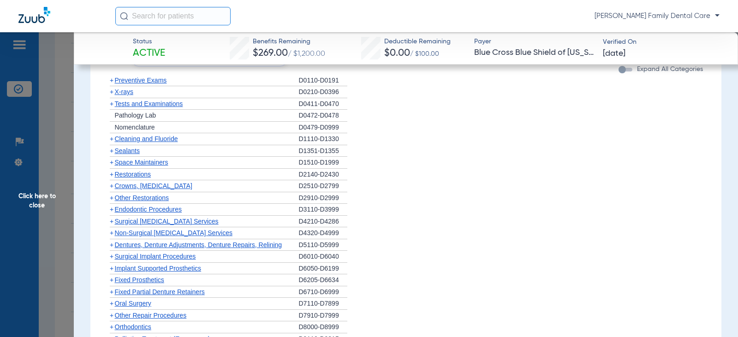
click at [112, 211] on span "+" at bounding box center [112, 209] width 4 height 7
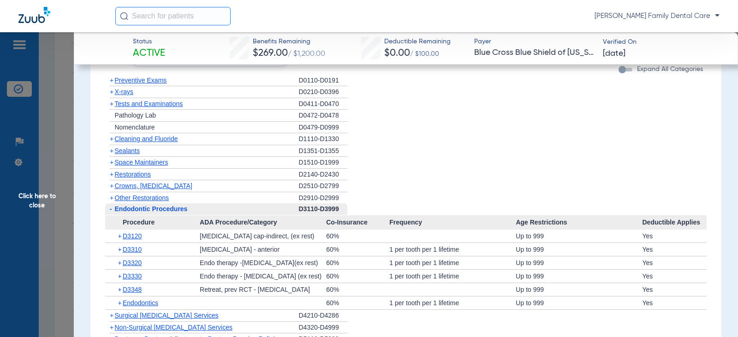
click at [113, 209] on span "-" at bounding box center [110, 209] width 10 height 12
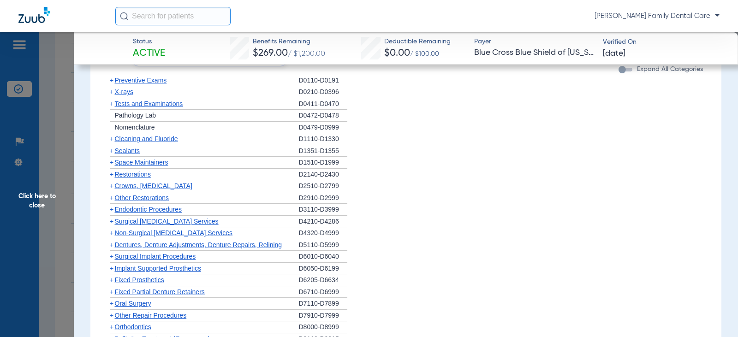
click at [111, 236] on span "+" at bounding box center [112, 232] width 4 height 7
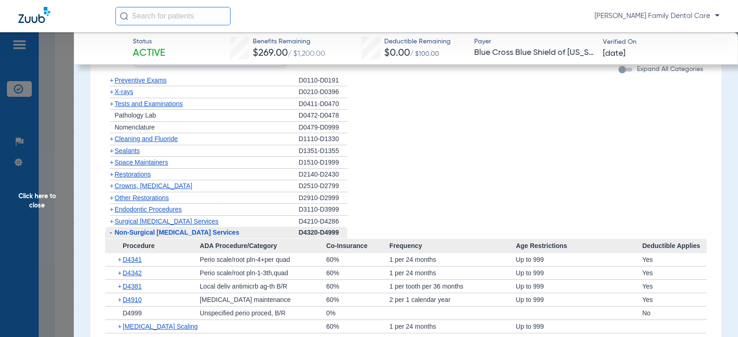
scroll to position [1015, 0]
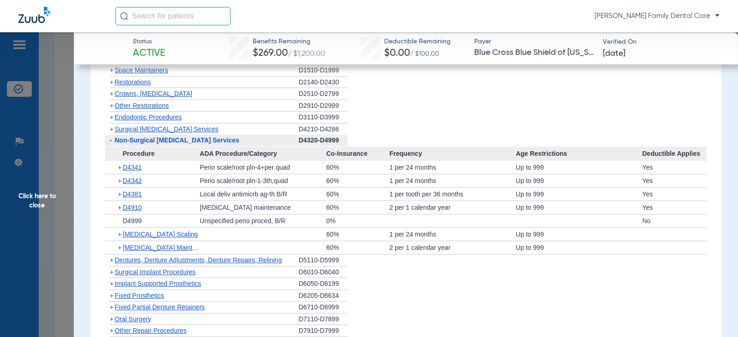
click at [110, 140] on span "-" at bounding box center [111, 140] width 2 height 7
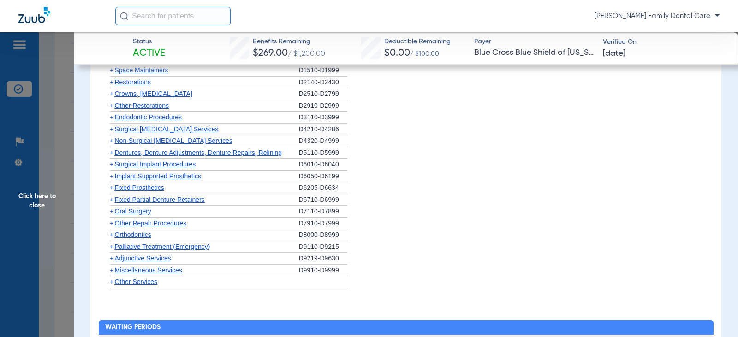
click at [111, 155] on span "+" at bounding box center [112, 152] width 4 height 7
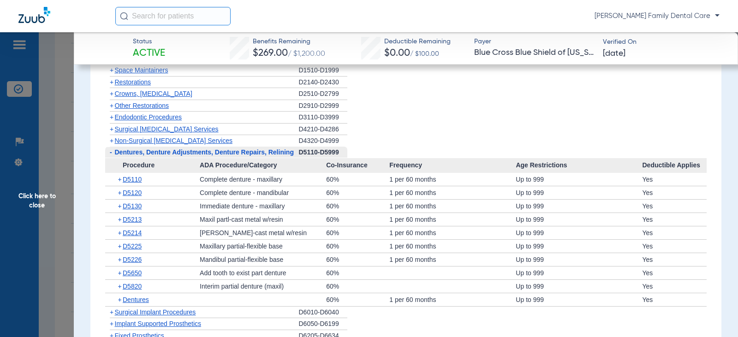
click at [111, 155] on span "-" at bounding box center [111, 152] width 2 height 7
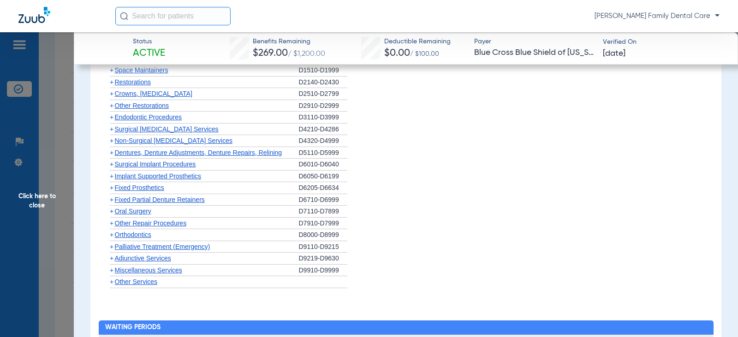
click at [112, 168] on span "+" at bounding box center [112, 164] width 4 height 7
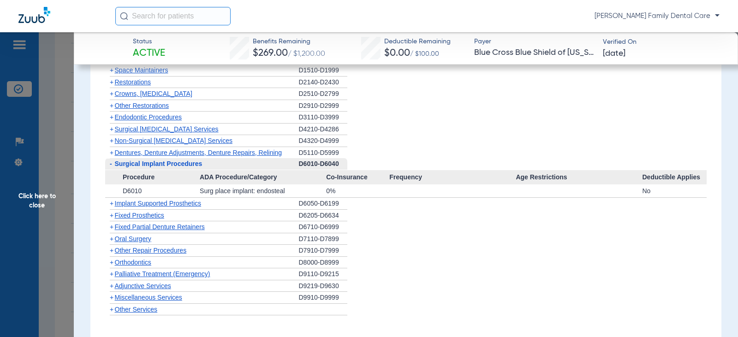
click at [112, 168] on span "-" at bounding box center [110, 164] width 10 height 12
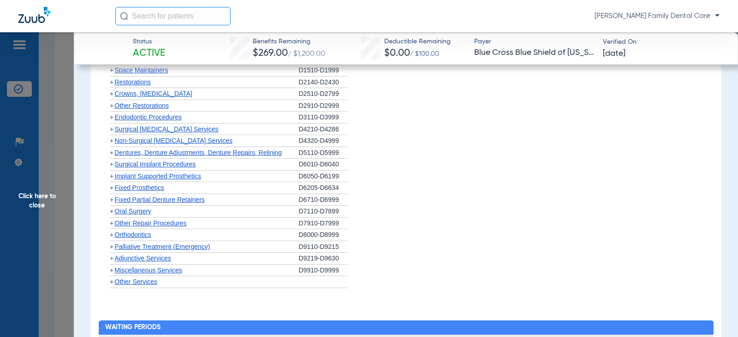
click at [112, 179] on span "+" at bounding box center [112, 176] width 4 height 7
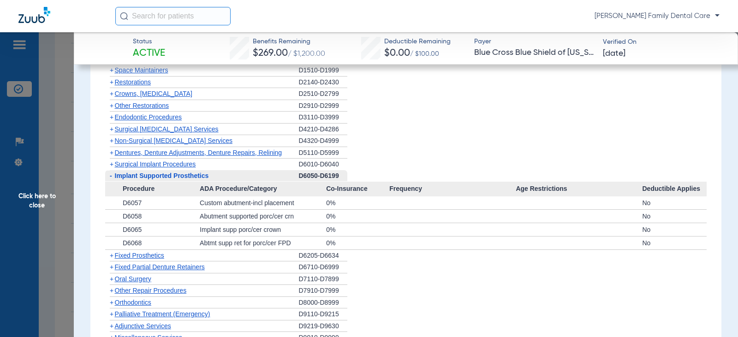
click at [112, 179] on span "-" at bounding box center [110, 176] width 10 height 12
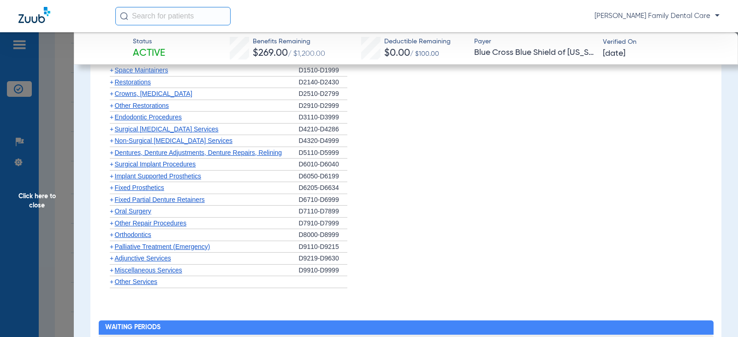
click at [113, 191] on span "+" at bounding box center [112, 187] width 4 height 7
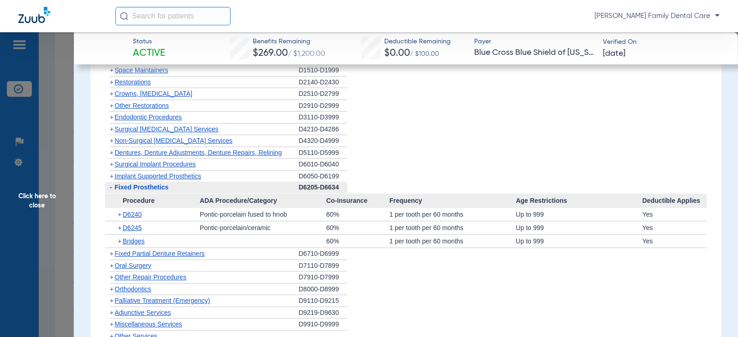
click at [113, 191] on span "-" at bounding box center [110, 188] width 10 height 12
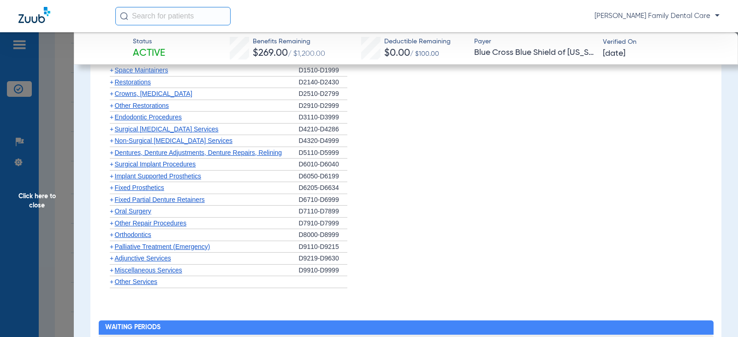
click at [113, 198] on span "+" at bounding box center [112, 199] width 4 height 7
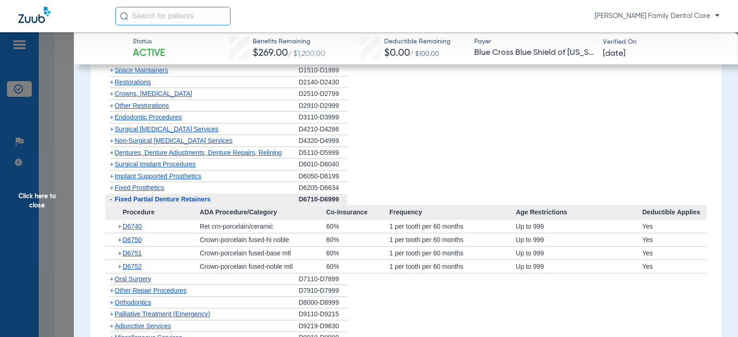
click at [113, 198] on span "-" at bounding box center [110, 200] width 10 height 12
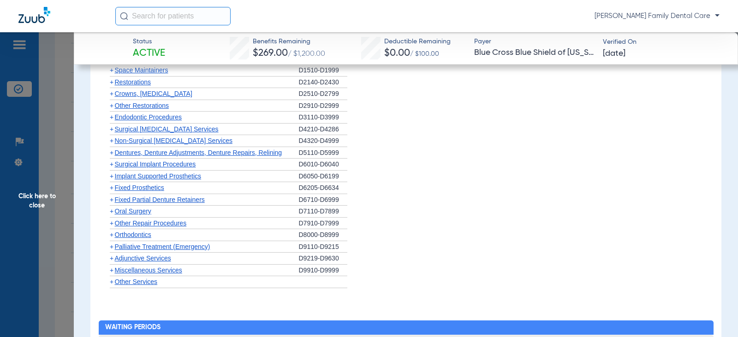
click at [112, 210] on span "+" at bounding box center [112, 211] width 4 height 7
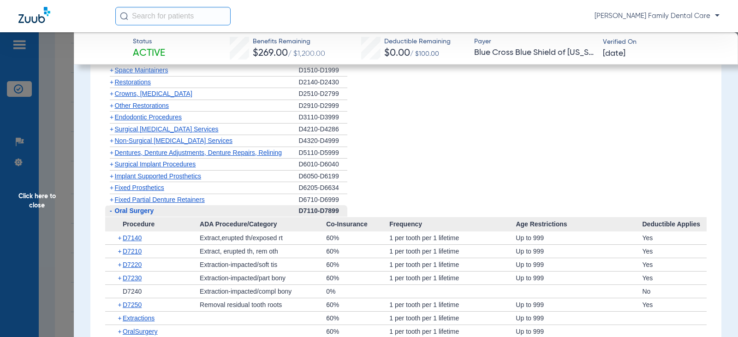
click at [112, 210] on span "-" at bounding box center [110, 211] width 10 height 12
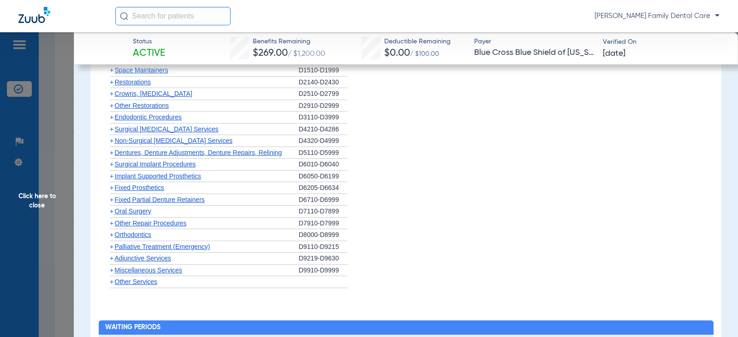
click at [112, 234] on span "+" at bounding box center [112, 234] width 4 height 7
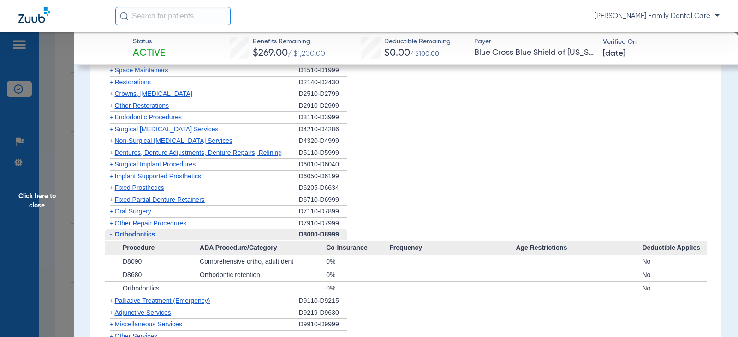
click at [112, 235] on span "-" at bounding box center [111, 234] width 2 height 7
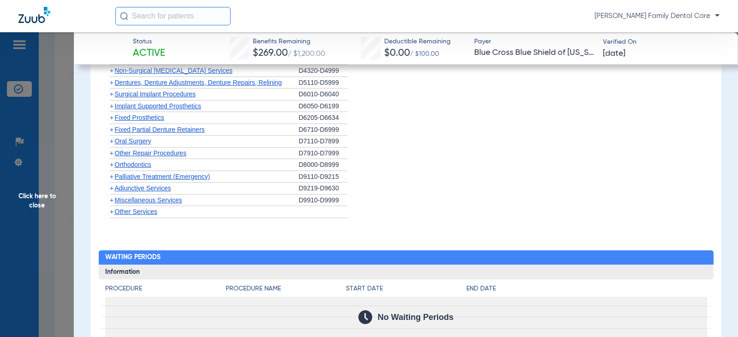
scroll to position [1107, 0]
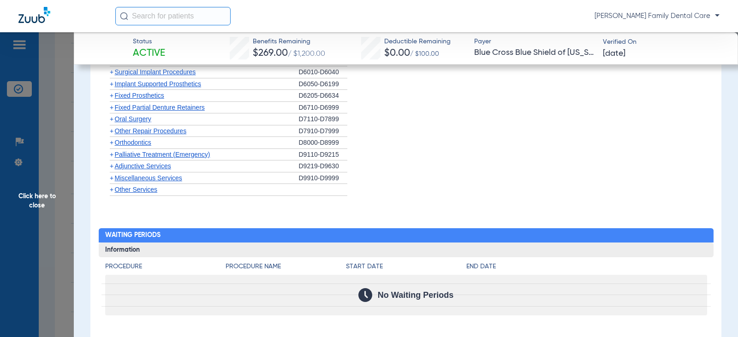
click at [111, 167] on span "+" at bounding box center [112, 165] width 4 height 7
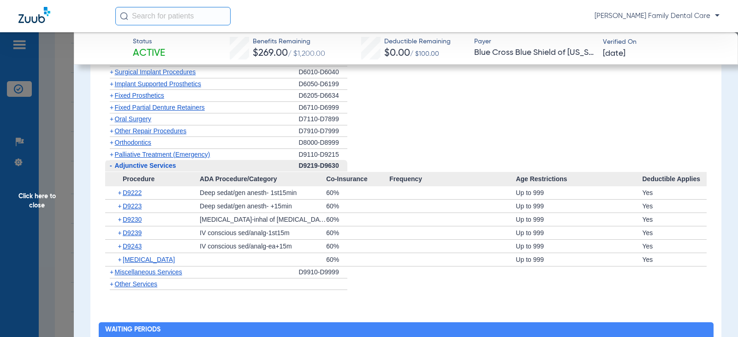
click at [109, 167] on span "-" at bounding box center [110, 166] width 10 height 12
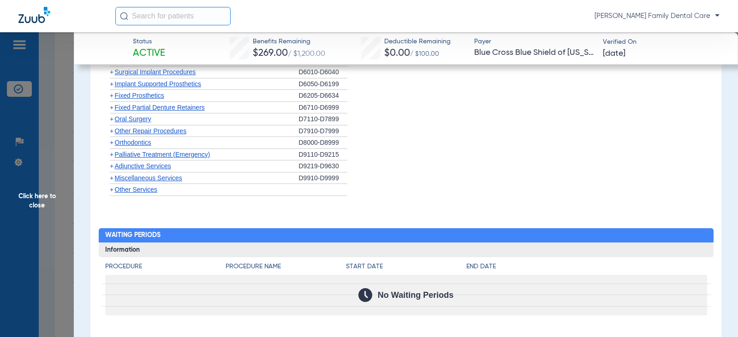
click at [111, 179] on span "+" at bounding box center [112, 177] width 4 height 7
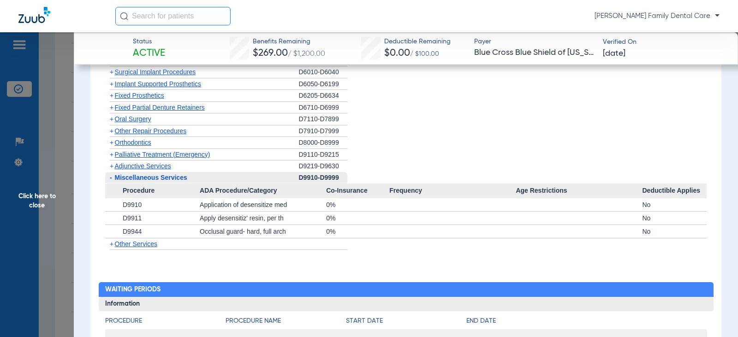
click at [34, 198] on span "Click here to close" at bounding box center [37, 200] width 74 height 337
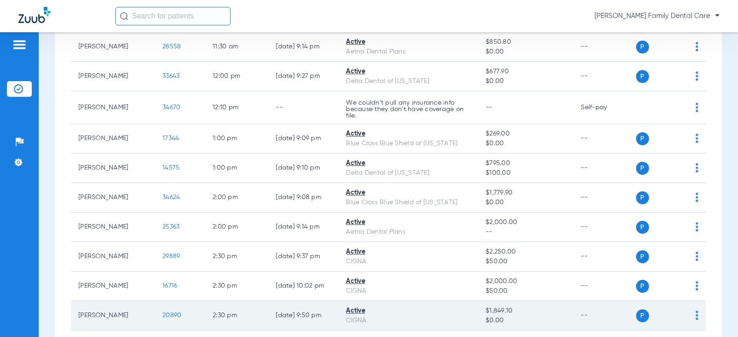
scroll to position [830, 0]
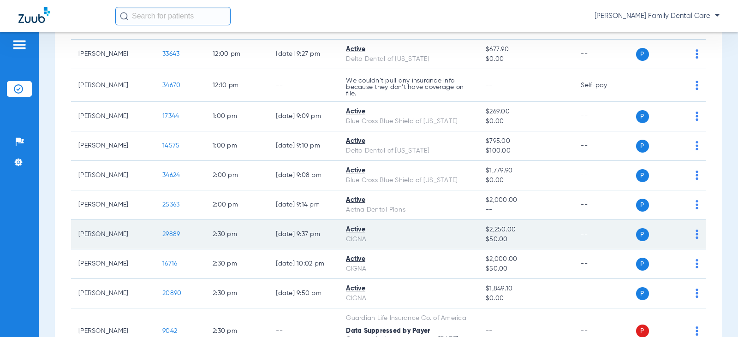
click at [162, 237] on span "29889" at bounding box center [171, 234] width 18 height 6
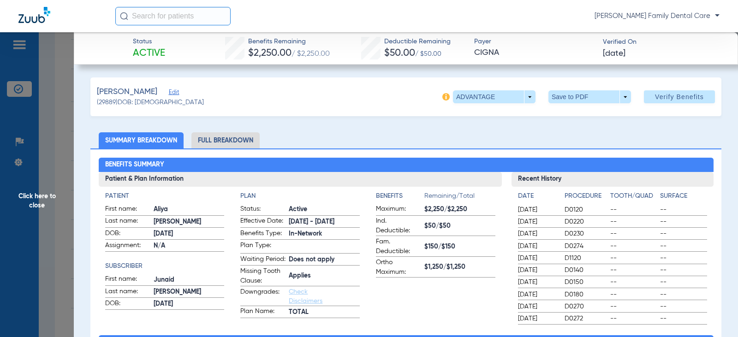
click at [218, 143] on li "Full Breakdown" at bounding box center [225, 140] width 68 height 16
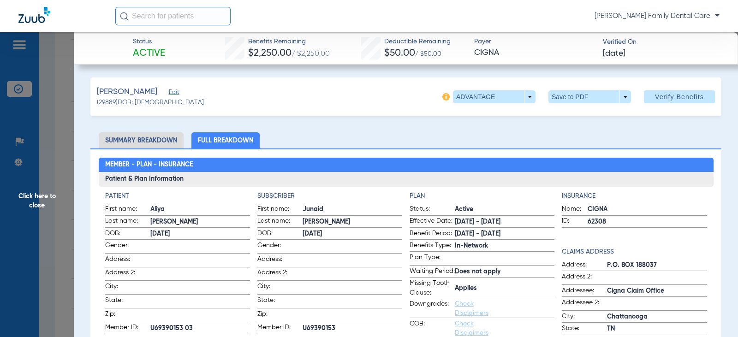
click at [152, 146] on li "Summary Breakdown" at bounding box center [141, 140] width 85 height 16
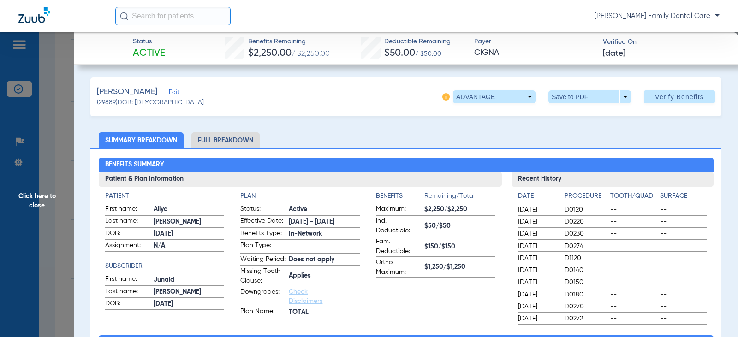
click at [224, 145] on li "Full Breakdown" at bounding box center [225, 140] width 68 height 16
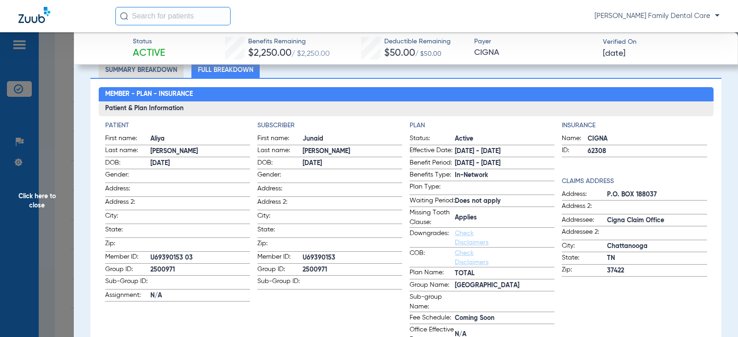
scroll to position [0, 0]
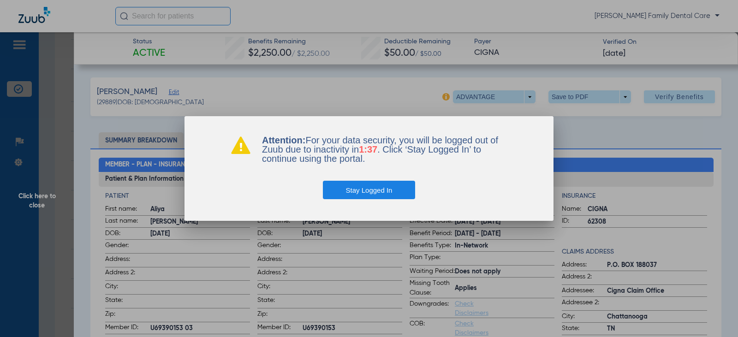
click at [380, 191] on button "Stay Logged In" at bounding box center [369, 190] width 93 height 18
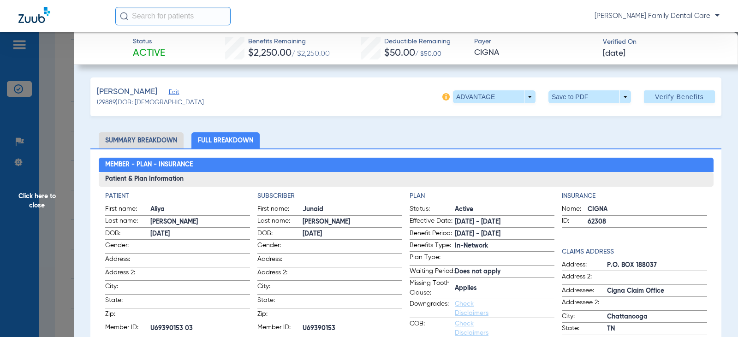
click at [30, 203] on span "Click here to close" at bounding box center [37, 200] width 74 height 337
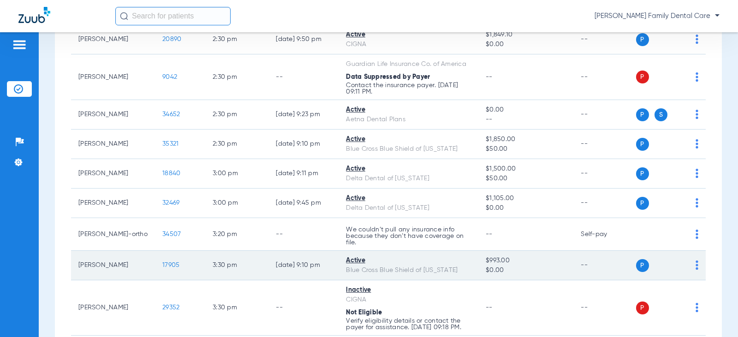
scroll to position [1107, 0]
